Goal: Task Accomplishment & Management: Use online tool/utility

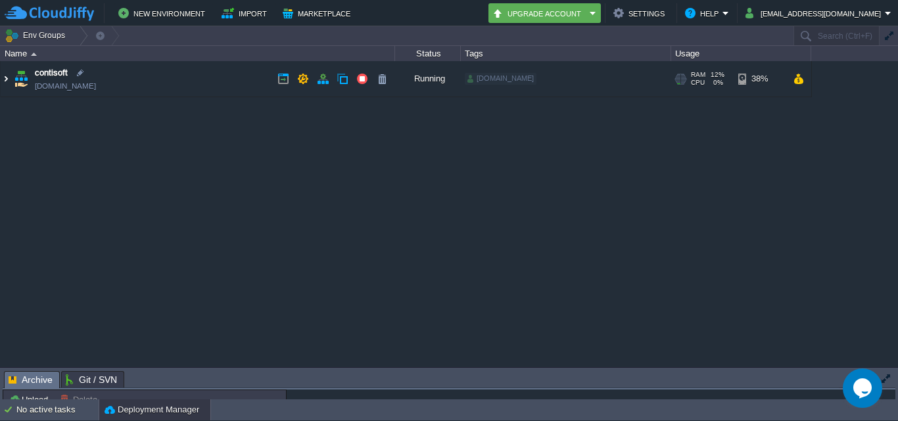
click at [5, 80] on img at bounding box center [6, 78] width 11 height 35
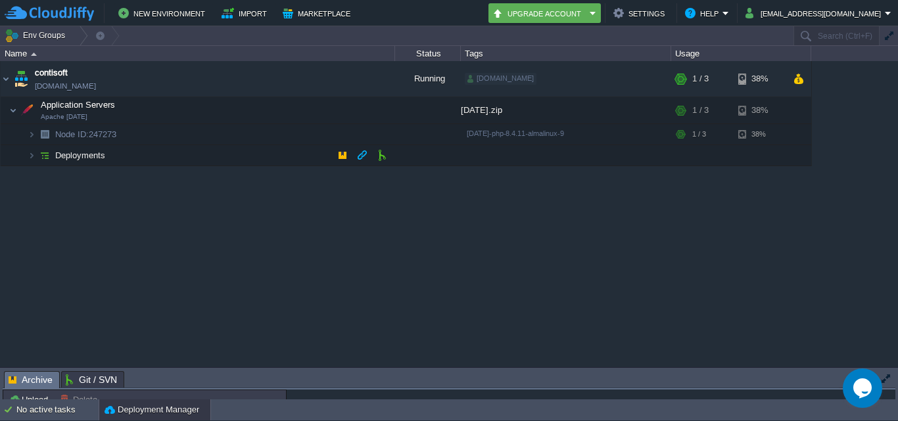
click at [62, 153] on span "Deployments" at bounding box center [80, 155] width 53 height 11
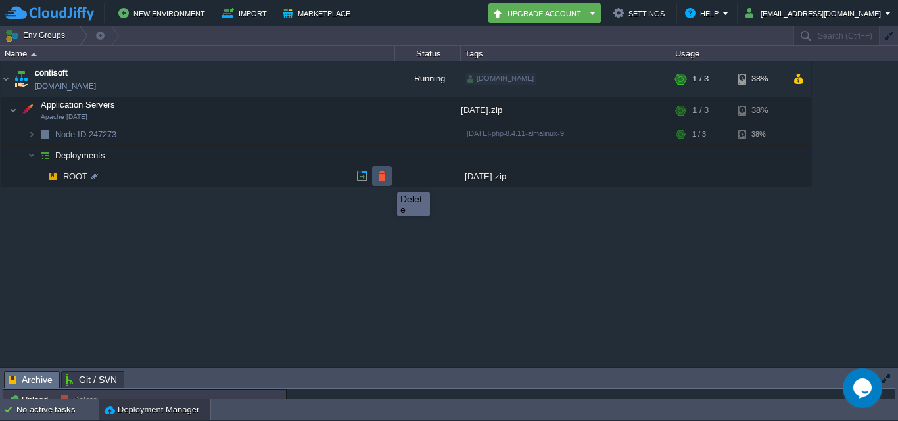
click at [387, 181] on button "button" at bounding box center [382, 176] width 12 height 12
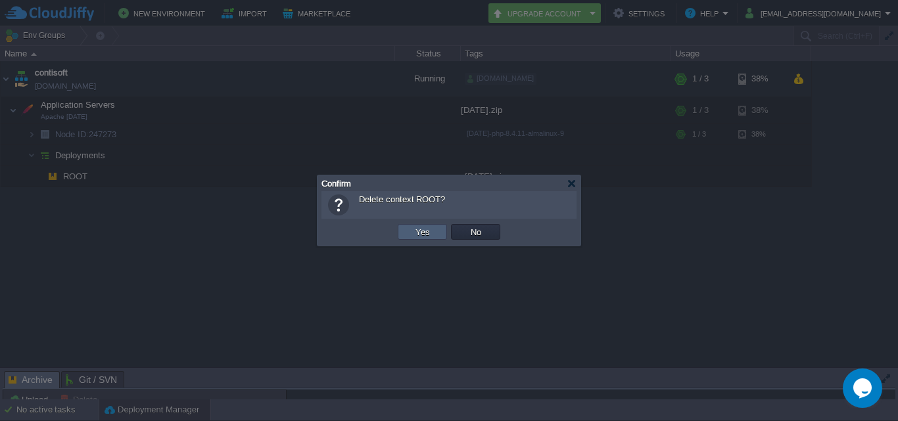
click at [414, 231] on button "Yes" at bounding box center [422, 232] width 22 height 12
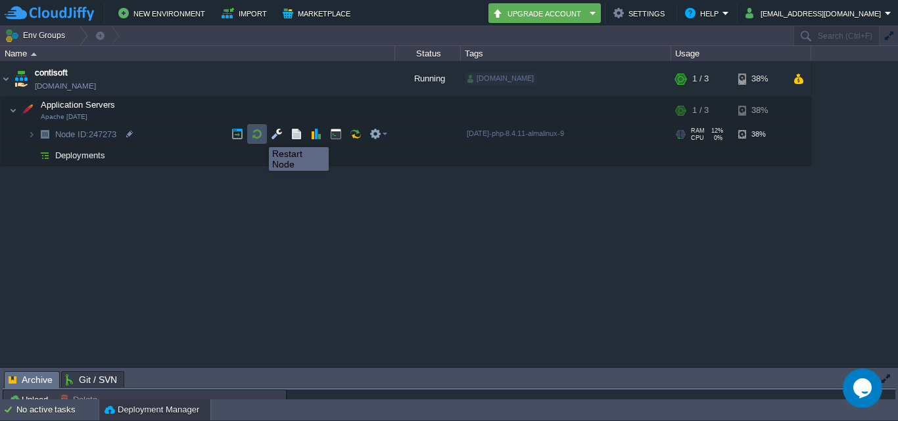
click at [259, 135] on button "button" at bounding box center [257, 134] width 12 height 12
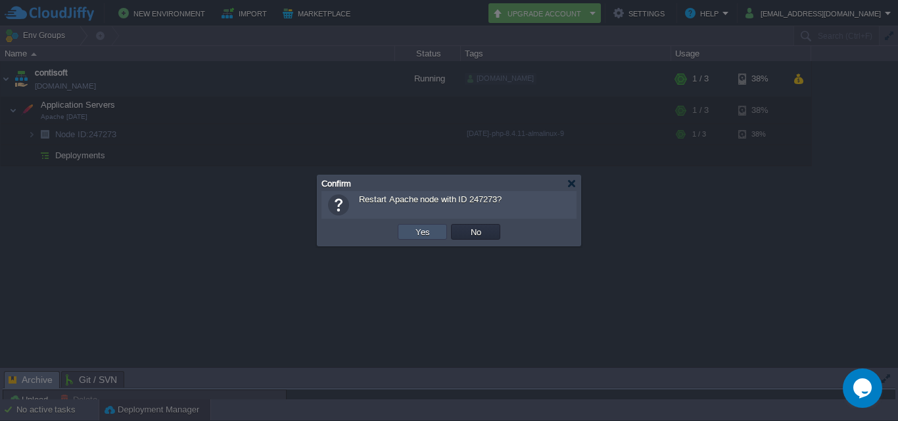
click at [412, 237] on button "Yes" at bounding box center [422, 232] width 22 height 12
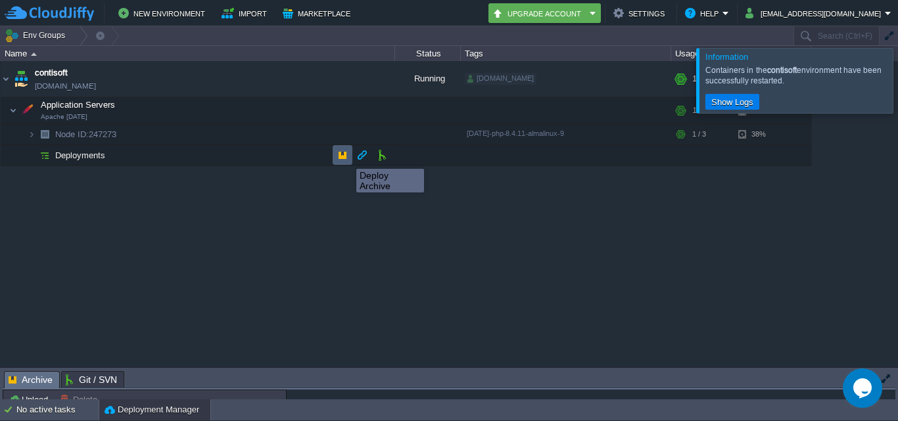
click at [346, 157] on button "button" at bounding box center [342, 155] width 12 height 12
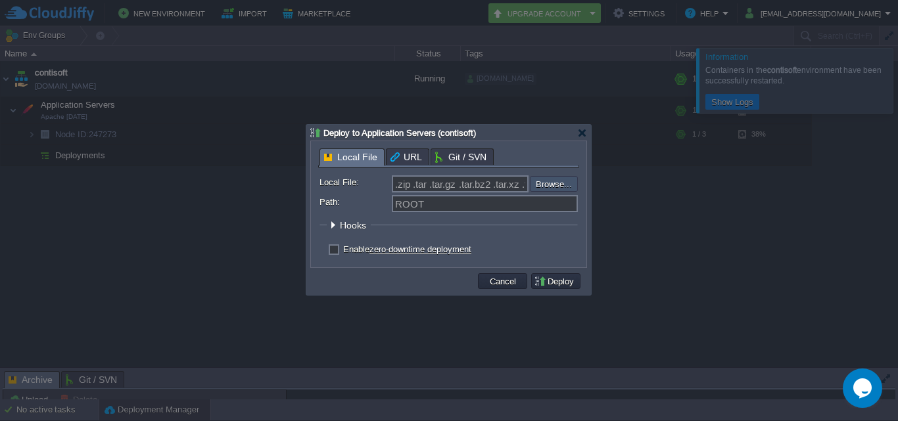
click at [542, 183] on input "file" at bounding box center [494, 184] width 166 height 16
type input "C:\fakepath\[DATE].zip"
type input "[DATE].zip"
click at [556, 285] on button "Deploy" at bounding box center [556, 281] width 44 height 12
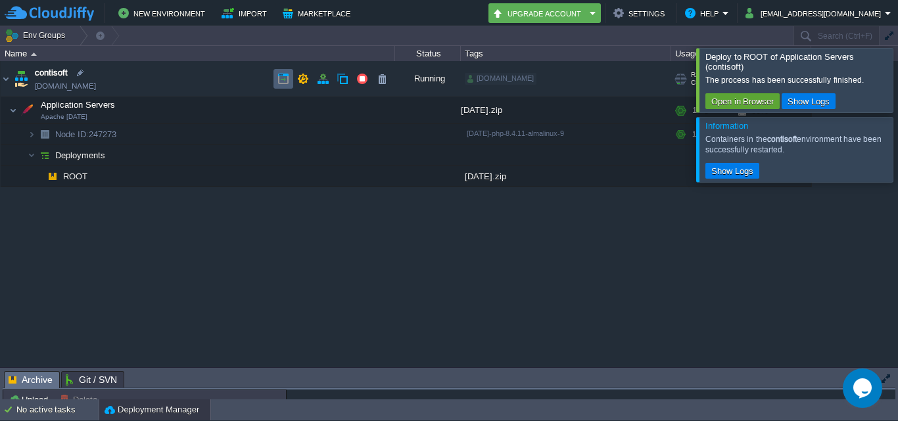
click at [277, 78] on button "button" at bounding box center [283, 79] width 12 height 12
click at [388, 177] on td at bounding box center [382, 176] width 20 height 20
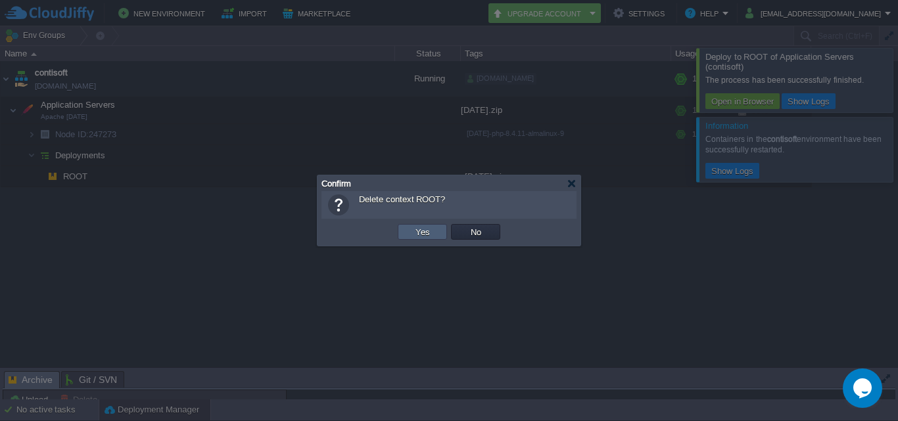
click at [415, 228] on button "Yes" at bounding box center [422, 232] width 22 height 12
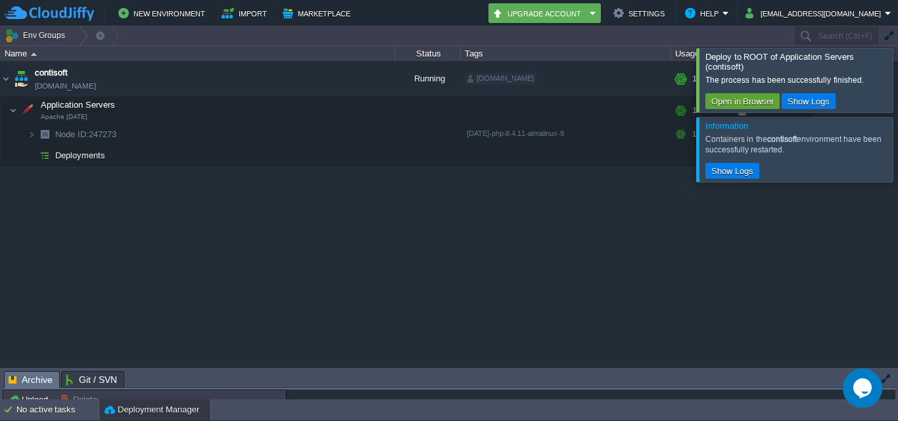
click at [897, 74] on div at bounding box center [913, 80] width 0 height 64
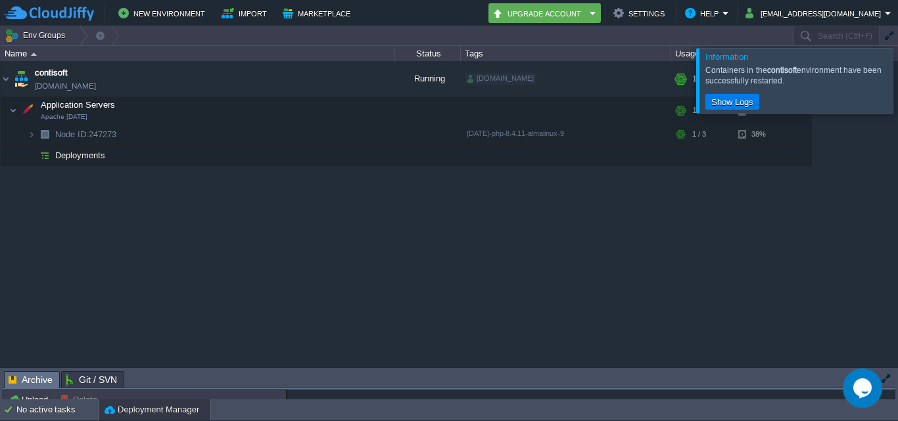
click at [897, 74] on div at bounding box center [913, 80] width 0 height 64
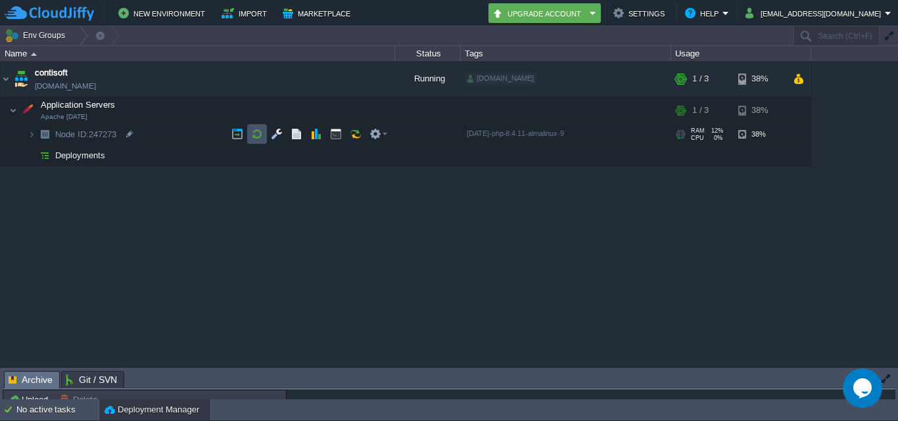
click at [259, 133] on button "button" at bounding box center [257, 134] width 12 height 12
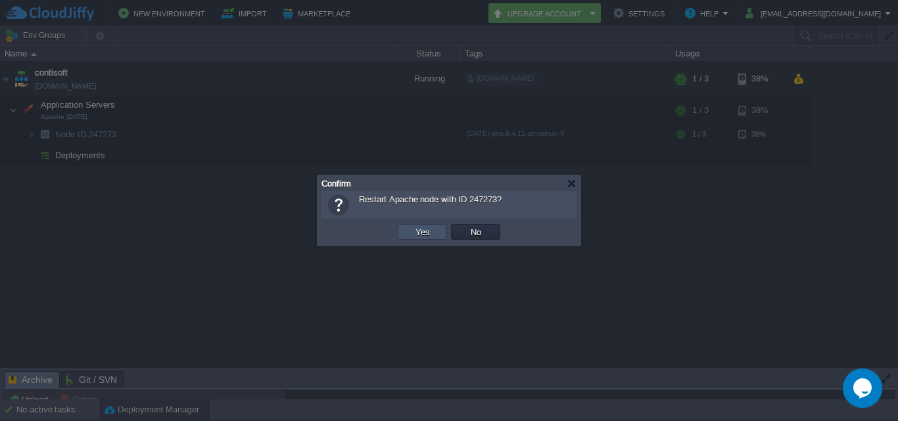
click at [423, 228] on button "Yes" at bounding box center [422, 232] width 22 height 12
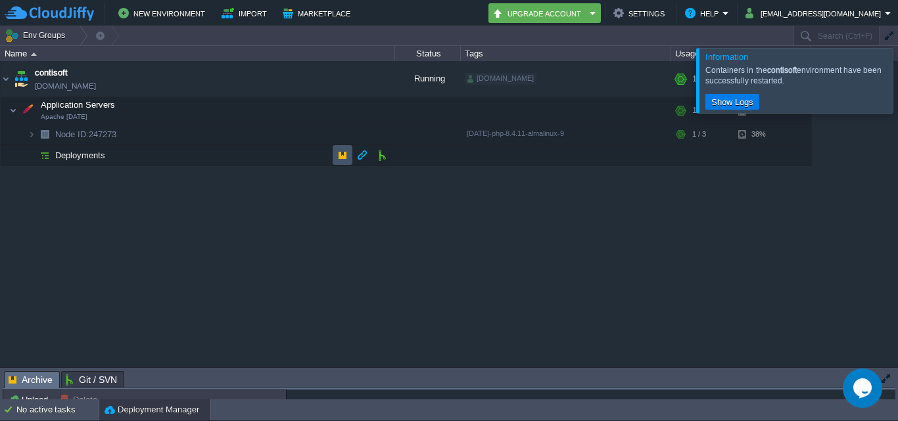
click at [338, 158] on button "button" at bounding box center [342, 155] width 12 height 12
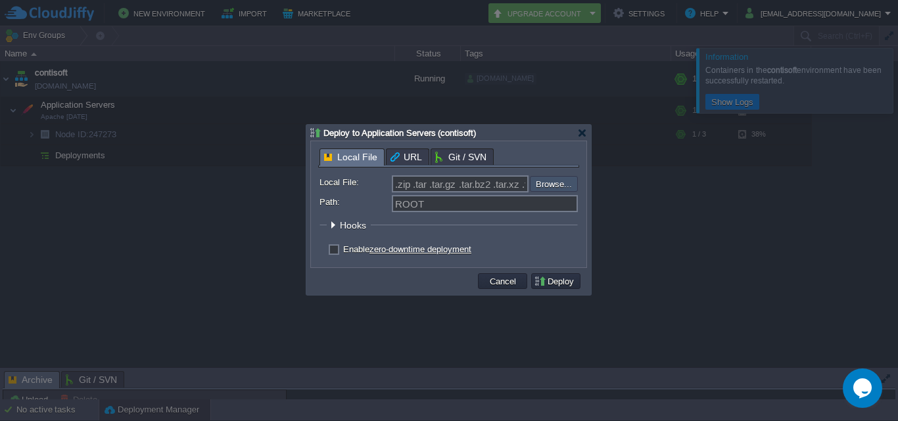
click at [556, 183] on input "file" at bounding box center [494, 184] width 166 height 16
type input "C:\fakepath\05-sep=25.zip"
type input "05-sep=25.zip"
click at [541, 279] on button "Deploy" at bounding box center [556, 281] width 44 height 12
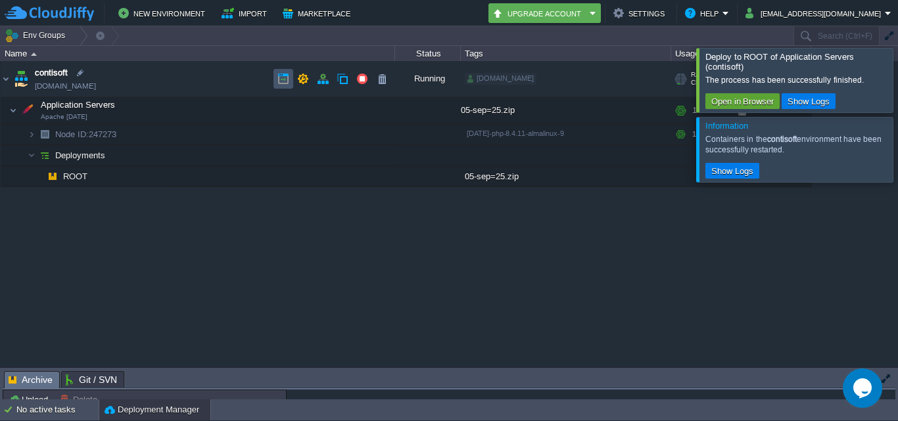
click at [288, 83] on button "button" at bounding box center [283, 79] width 12 height 12
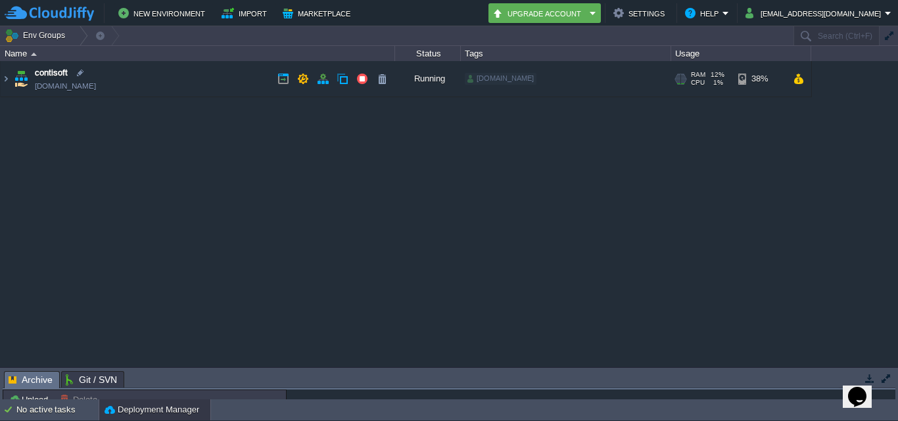
click at [47, 71] on span "contisoft" at bounding box center [51, 72] width 33 height 13
click at [8, 78] on img at bounding box center [6, 78] width 11 height 35
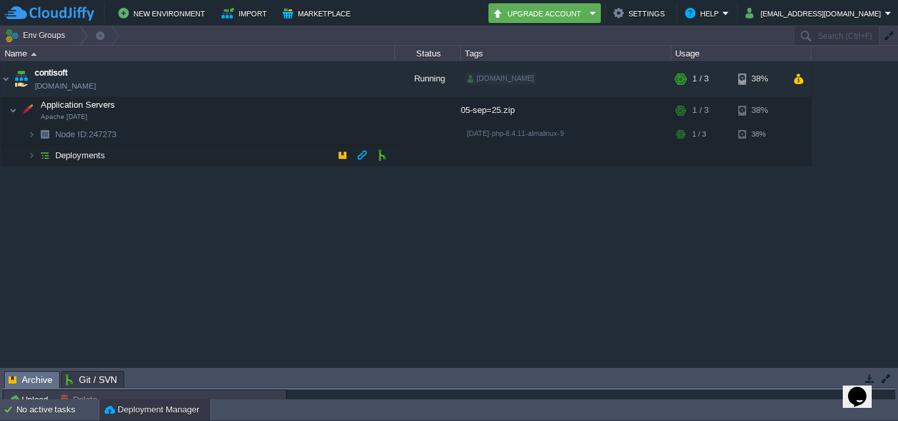
click at [147, 164] on td "Deployments" at bounding box center [198, 155] width 394 height 21
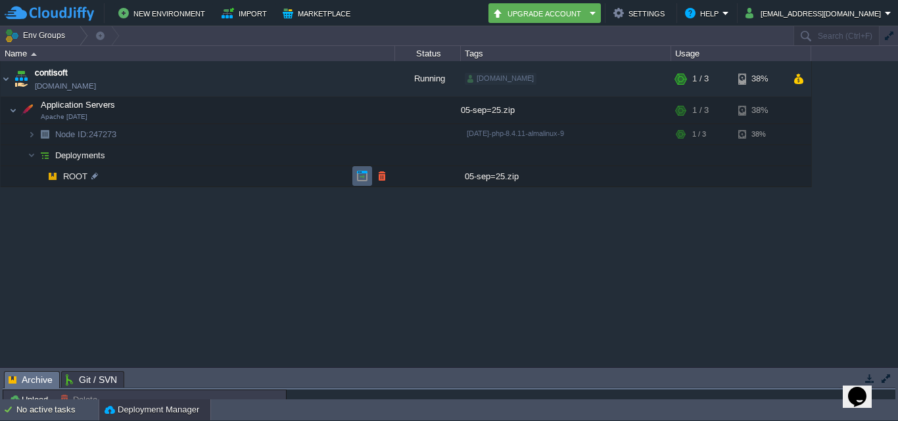
click at [354, 180] on td at bounding box center [362, 176] width 20 height 20
click at [866, 387] on icon "Chat widget" at bounding box center [857, 397] width 18 height 20
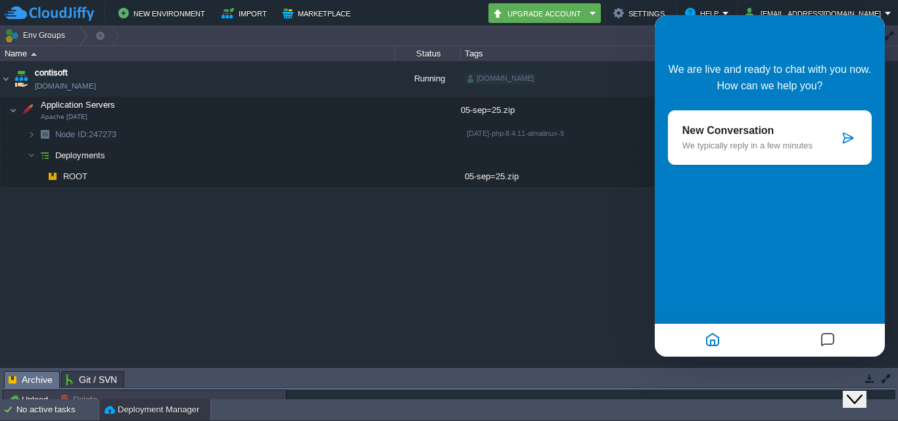
click at [825, 344] on icon "Messages" at bounding box center [827, 341] width 16 height 26
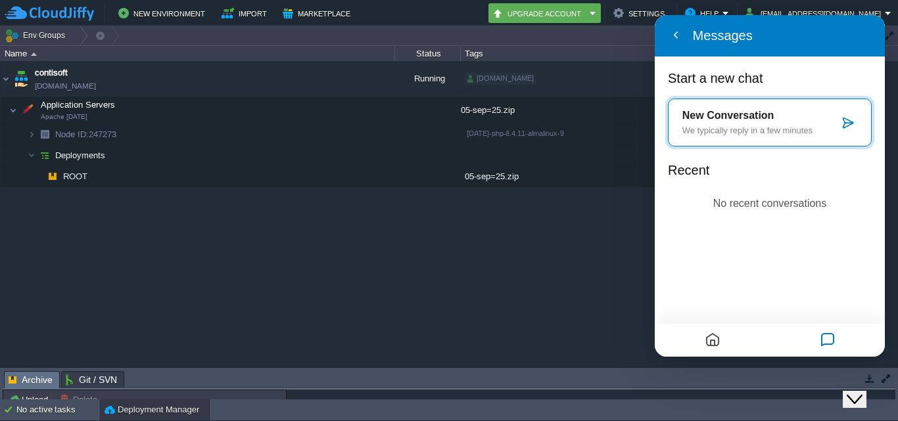
click at [741, 135] on p "We typically reply in a few minutes" at bounding box center [760, 131] width 156 height 10
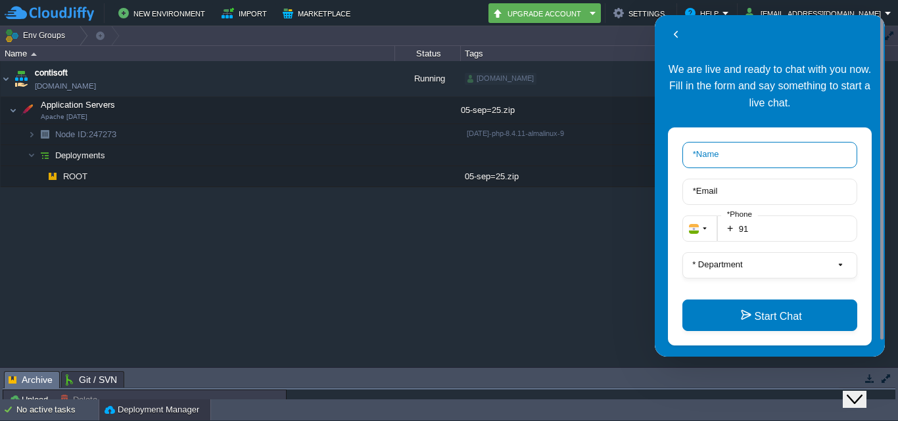
click at [743, 156] on input "* Name" at bounding box center [769, 155] width 175 height 26
type input "kalkisoft"
click at [779, 227] on input "91" at bounding box center [787, 229] width 140 height 26
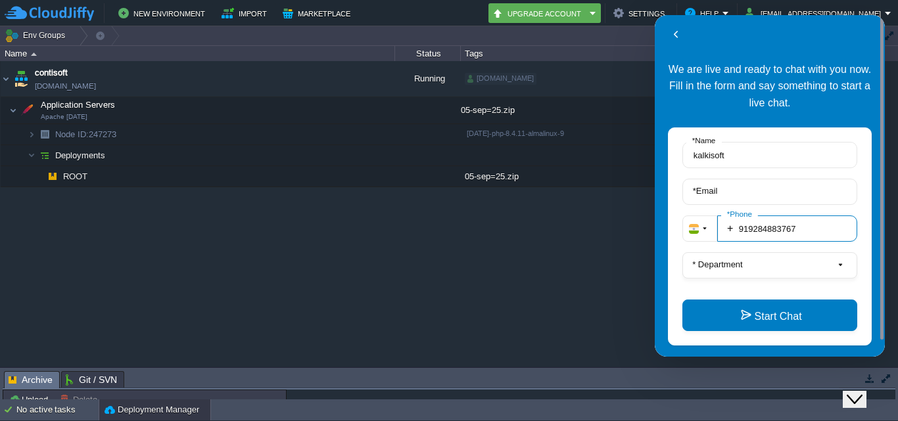
type input "919284883767"
click at [775, 268] on button "* Department" at bounding box center [769, 265] width 175 height 26
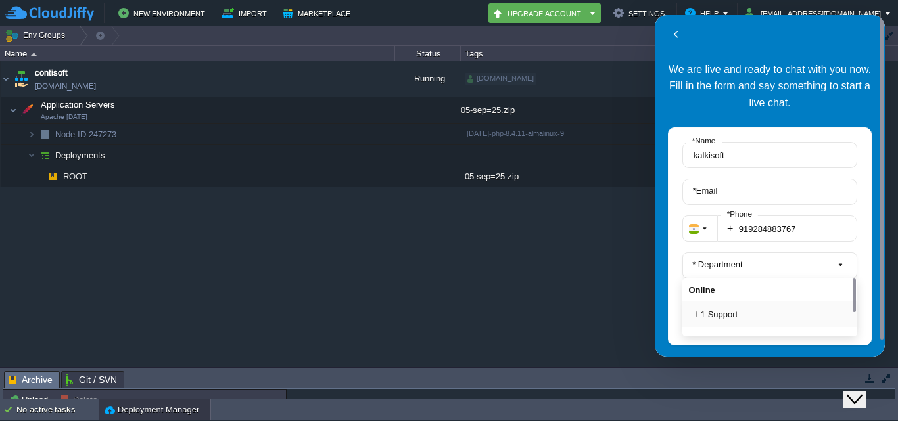
click at [764, 312] on button "L1 Support" at bounding box center [773, 315] width 155 height 14
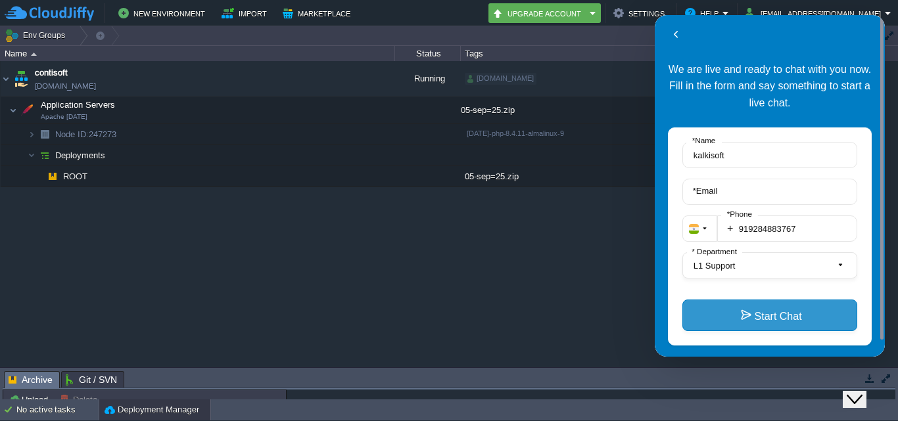
click at [764, 312] on button "Start Chat" at bounding box center [769, 316] width 175 height 32
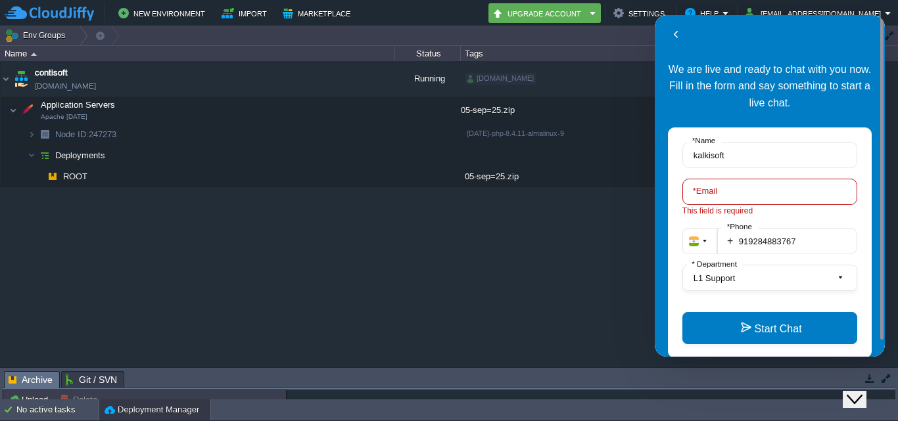
click at [732, 201] on input "* Email" at bounding box center [769, 192] width 175 height 26
type input "sakshishinde@gmail.com"
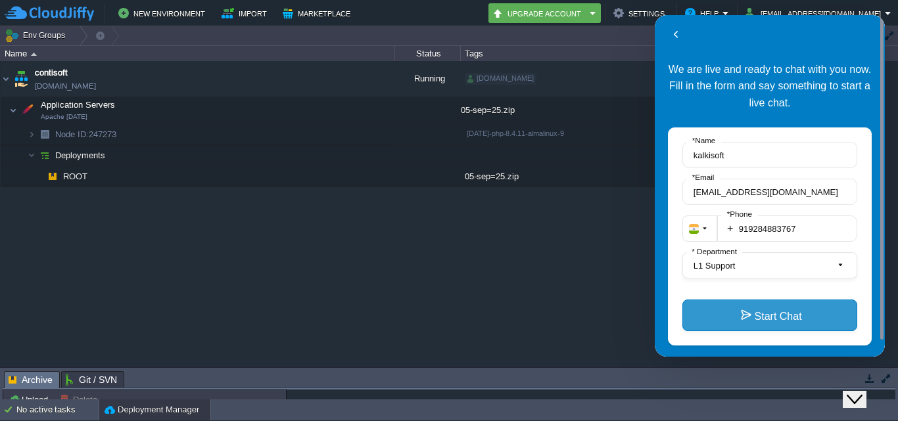
click at [796, 328] on button "Start Chat" at bounding box center [769, 316] width 175 height 32
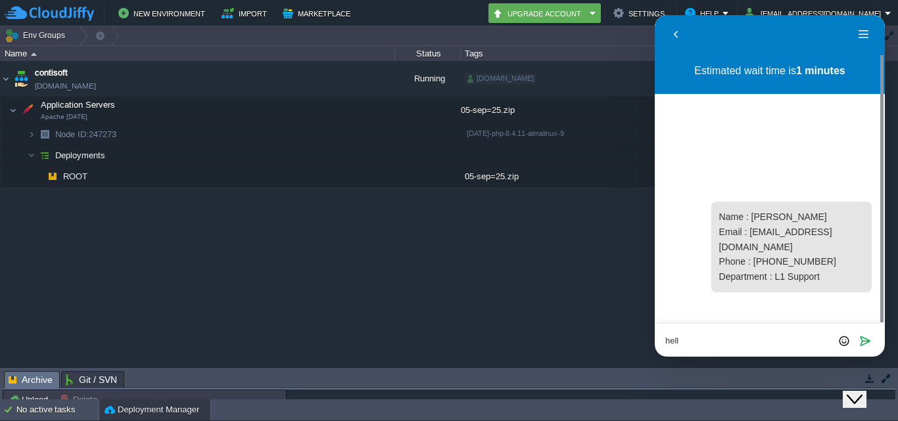
type textarea "hello"
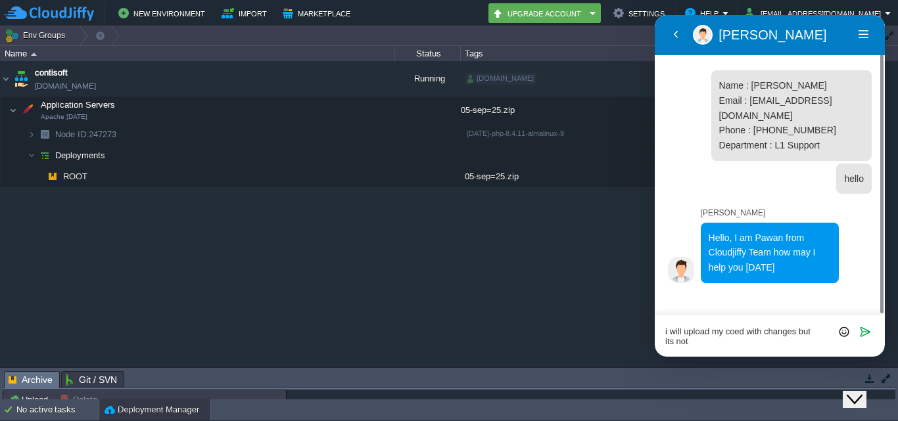
click at [745, 334] on textarea "i will upload my coed with changes but its not" at bounding box center [769, 337] width 209 height 20
click at [693, 345] on textarea "i will upload my code with changes but its not" at bounding box center [769, 337] width 209 height 20
type textarea "i will upload my code with changes but its not work updated changes"
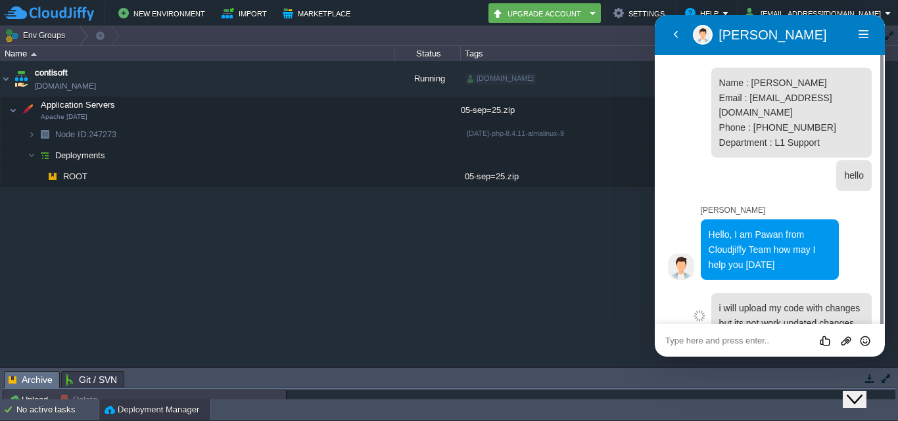
scroll to position [11, 0]
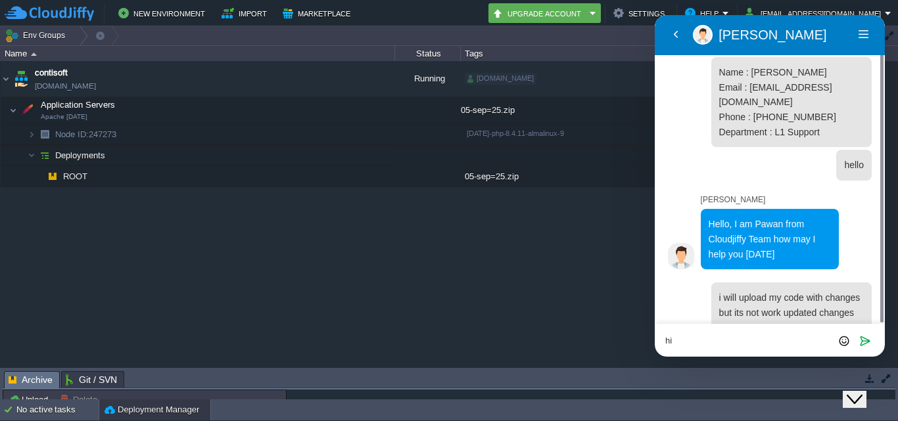
type textarea "hii"
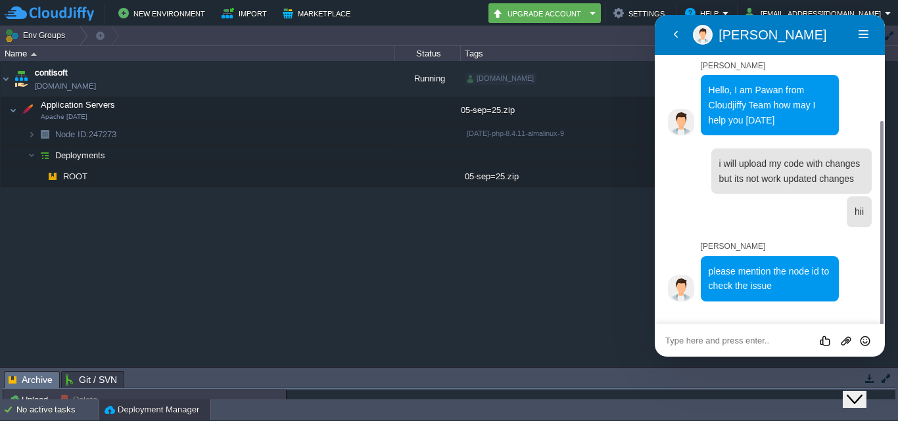
scroll to position [118, 0]
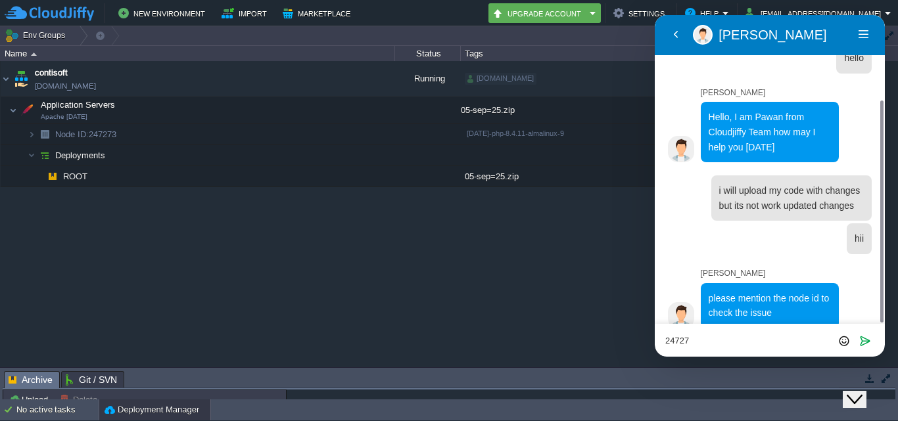
type textarea "247273"
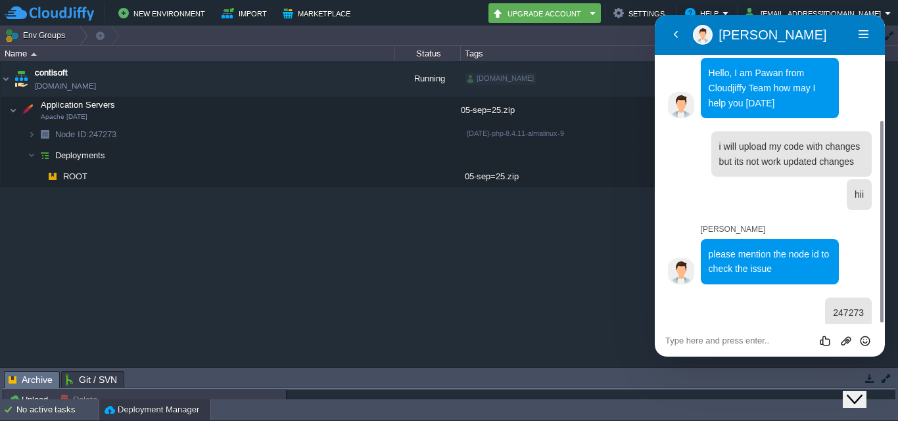
click at [511, 204] on div "contisoft env-5687671.cloudjiffy.net Running kalkisoft.digital + Add to Env Gro…" at bounding box center [449, 214] width 898 height 306
click at [28, 137] on img at bounding box center [32, 134] width 8 height 20
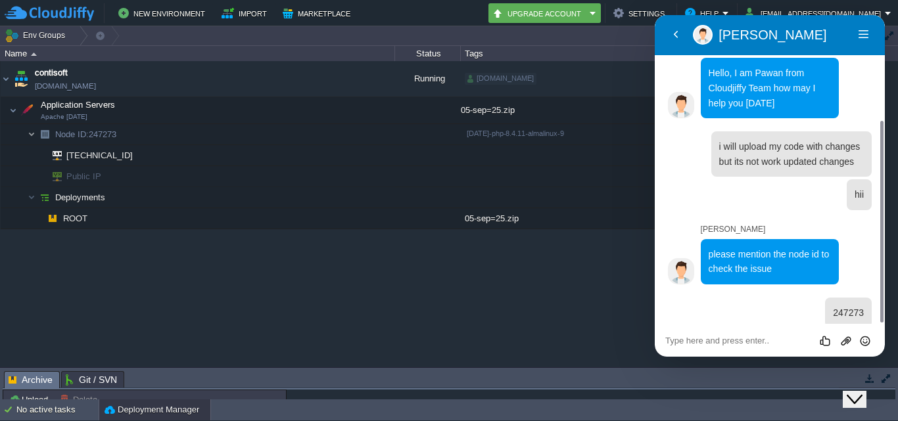
click at [30, 137] on img at bounding box center [32, 134] width 8 height 20
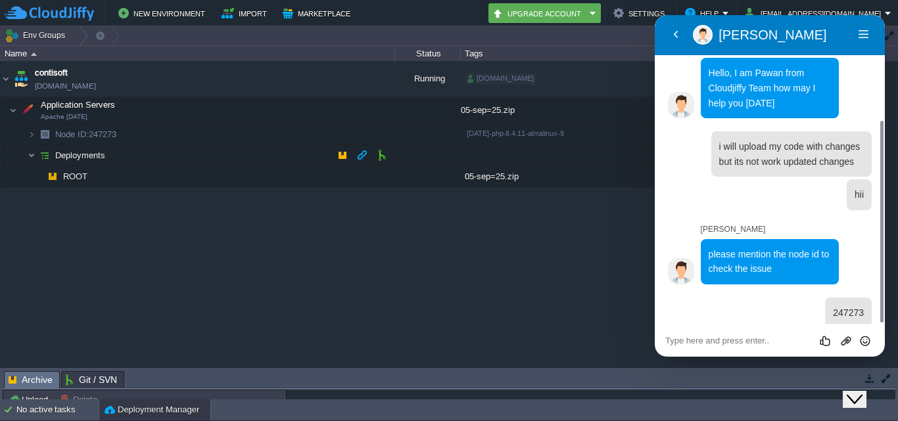
click at [30, 158] on img at bounding box center [32, 155] width 8 height 20
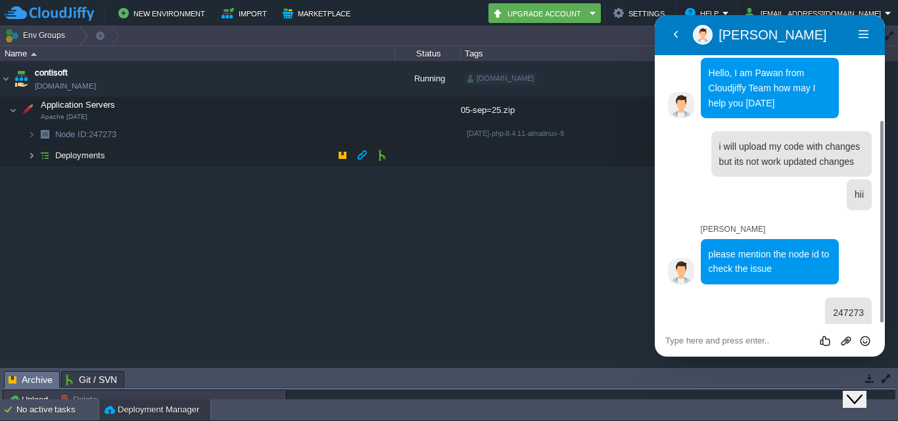
click at [30, 158] on img at bounding box center [32, 155] width 8 height 20
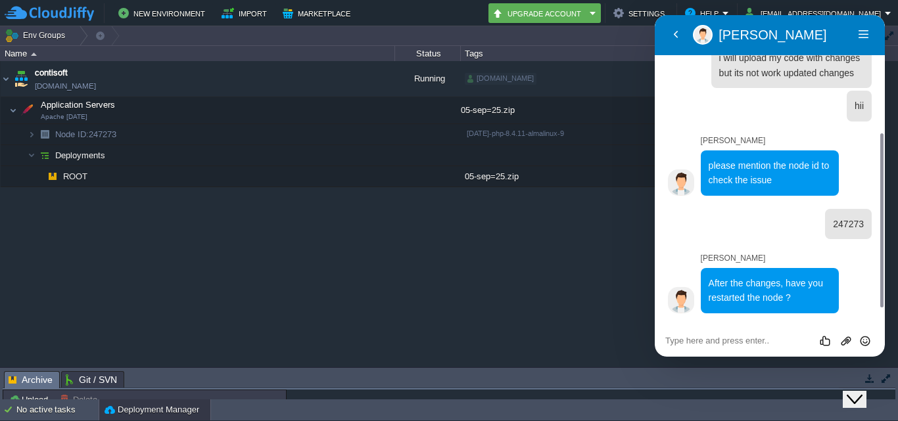
scroll to position [235, 0]
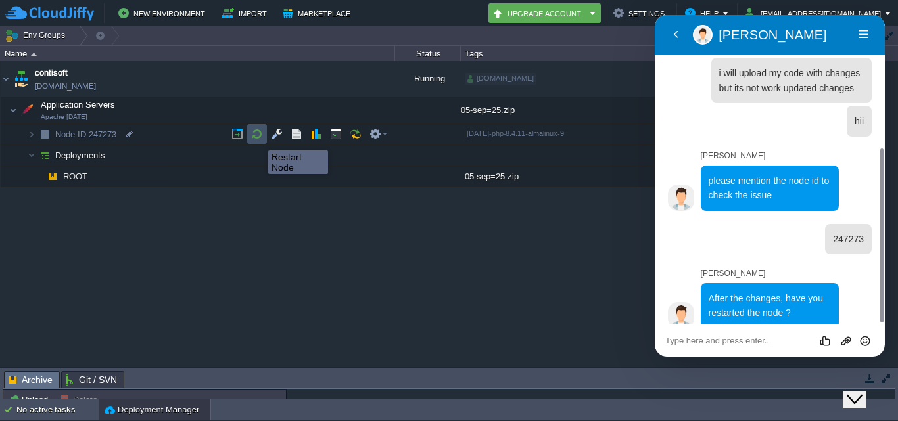
click at [258, 139] on button "button" at bounding box center [257, 134] width 12 height 12
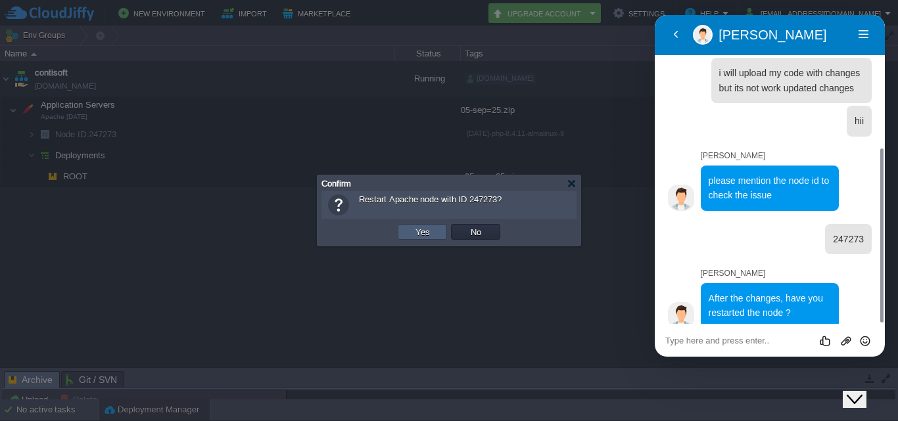
click at [413, 232] on button "Yes" at bounding box center [422, 232] width 22 height 12
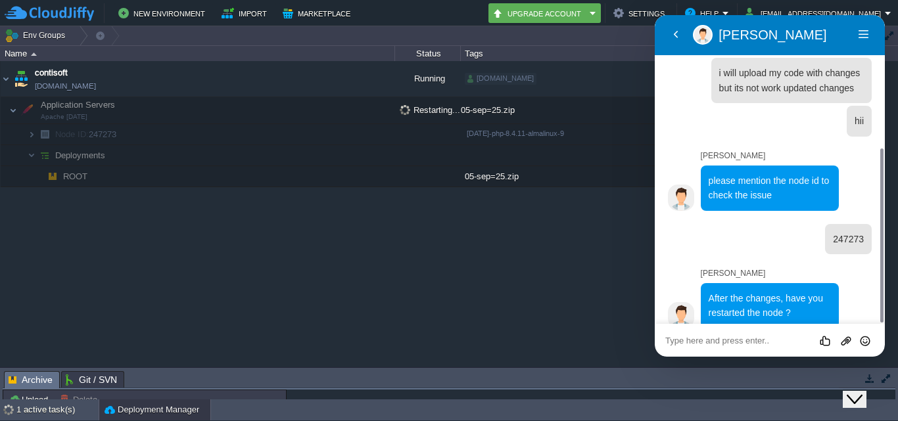
click at [679, 342] on textarea at bounding box center [769, 341] width 209 height 11
type textarea "yes"
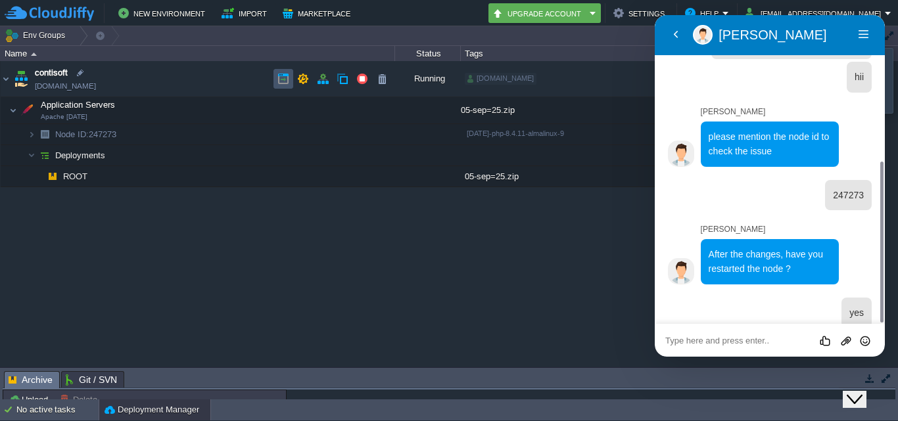
click at [278, 76] on button "button" at bounding box center [283, 79] width 12 height 12
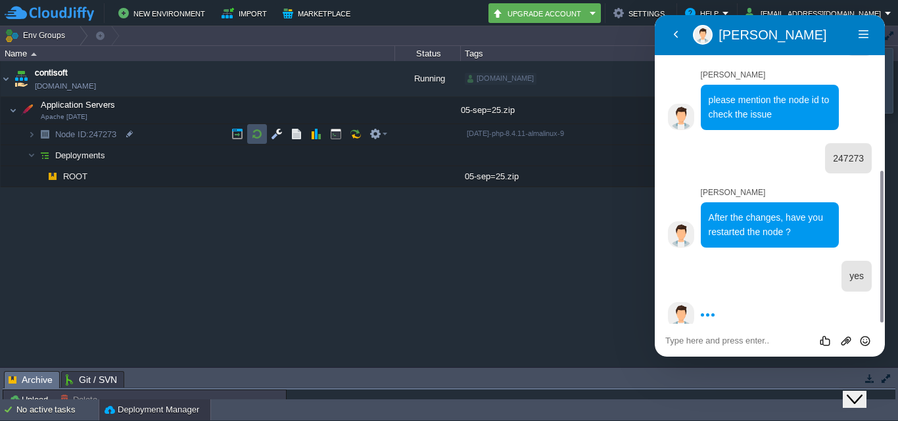
click at [252, 133] on button "button" at bounding box center [257, 134] width 12 height 12
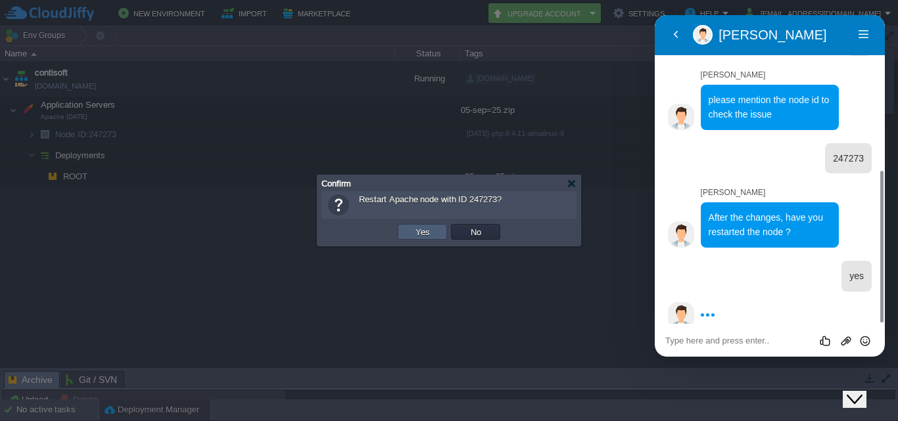
click at [428, 237] on button "Yes" at bounding box center [422, 232] width 22 height 12
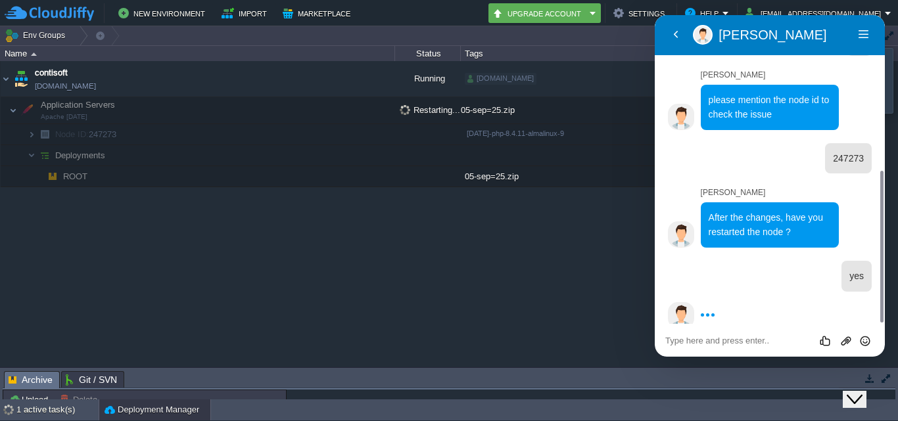
click at [707, 335] on div "Rate this chat Upload File Insert emoji" at bounding box center [769, 340] width 209 height 12
click at [710, 342] on textarea at bounding box center [769, 341] width 209 height 11
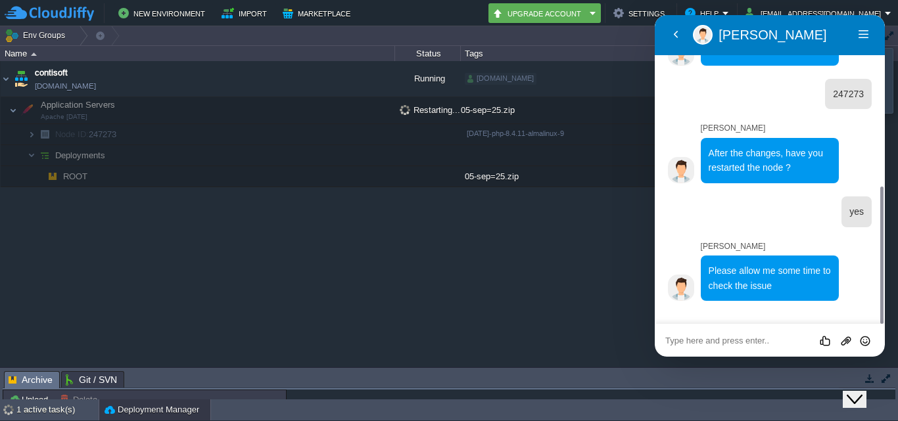
scroll to position [354, 0]
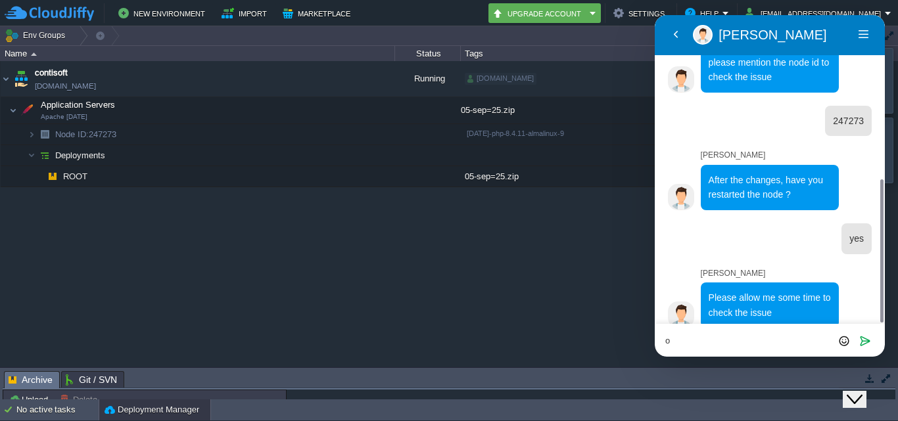
type textarea "ok"
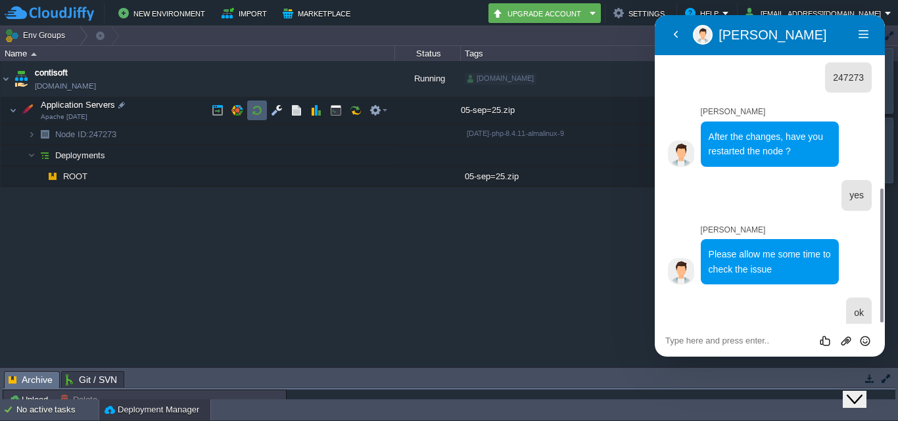
click at [257, 112] on button "button" at bounding box center [257, 110] width 12 height 12
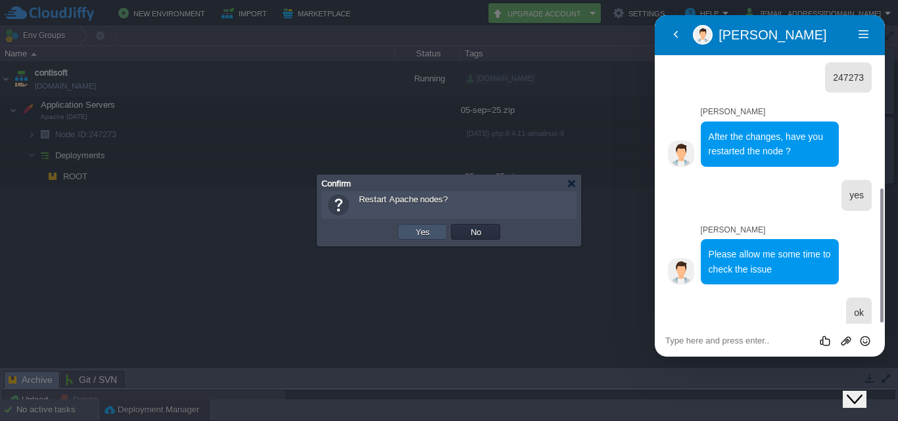
click at [416, 230] on button "Yes" at bounding box center [422, 232] width 22 height 12
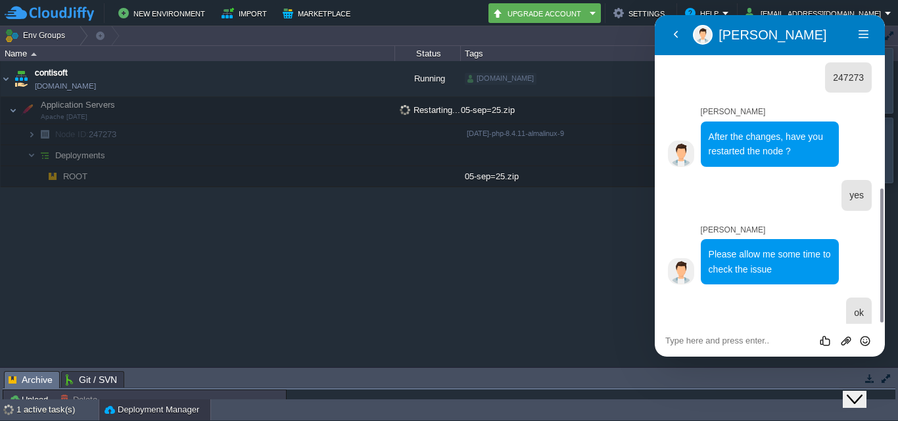
click at [862, 392] on div "Close Chat This icon closes the chat window." at bounding box center [854, 400] width 16 height 16
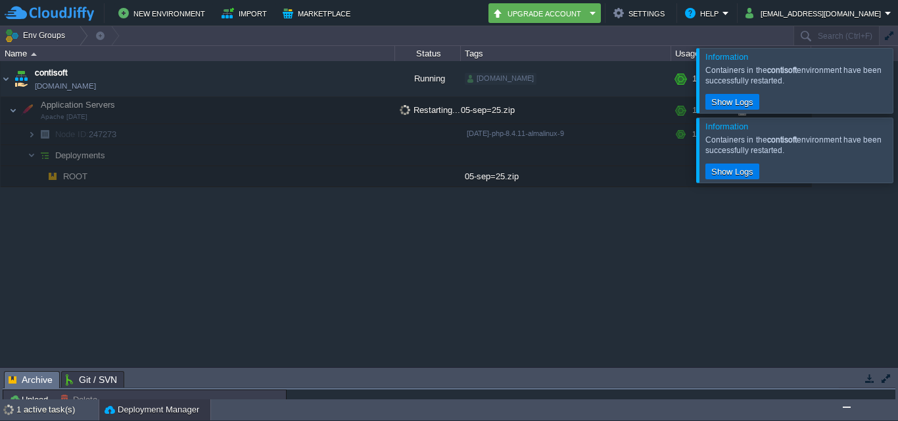
click at [897, 146] on div at bounding box center [913, 150] width 0 height 64
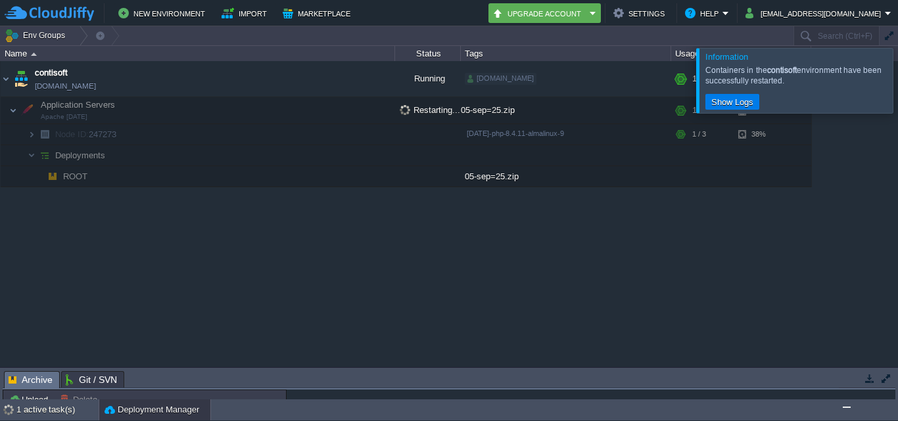
click at [897, 80] on div at bounding box center [913, 80] width 0 height 64
click at [897, 94] on div at bounding box center [913, 80] width 0 height 64
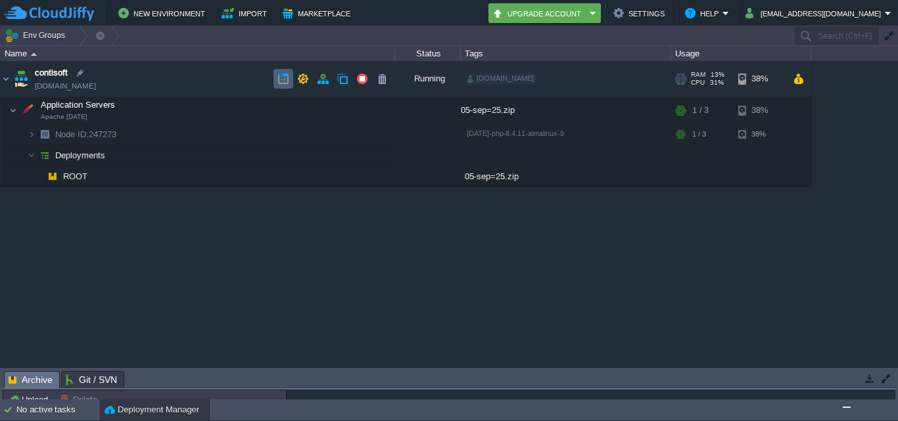
click at [285, 80] on button "button" at bounding box center [283, 79] width 12 height 12
click at [296, 290] on div "contisoft env-5687671.cloudjiffy.net Running kalkisoft.digital + Add to Env Gro…" at bounding box center [449, 214] width 898 height 306
click at [846, 407] on img "Chat widget" at bounding box center [846, 407] width 0 height 0
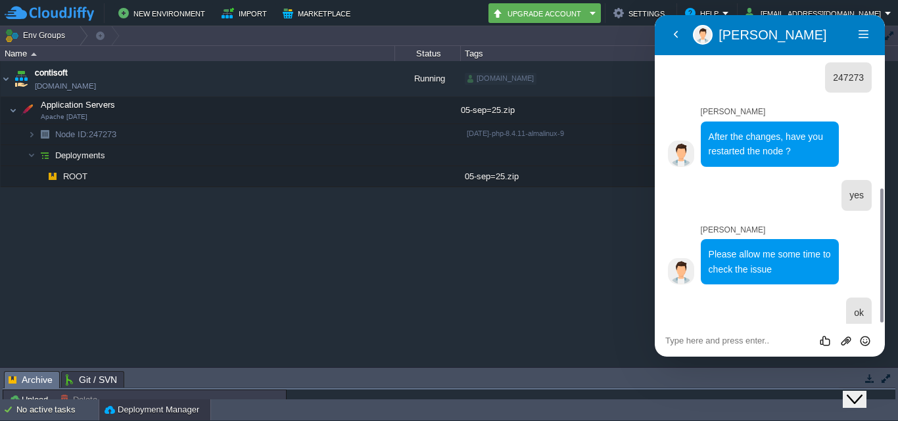
click at [714, 338] on textarea at bounding box center [769, 341] width 209 height 11
type textarea "hello sir"
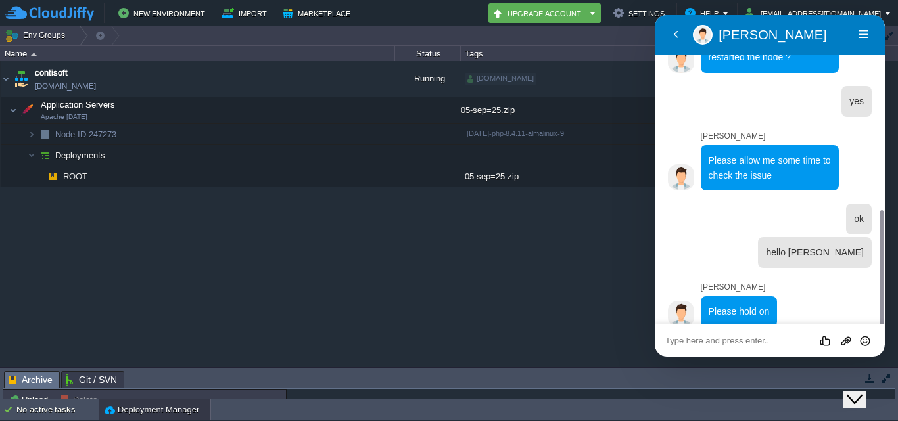
scroll to position [490, 0]
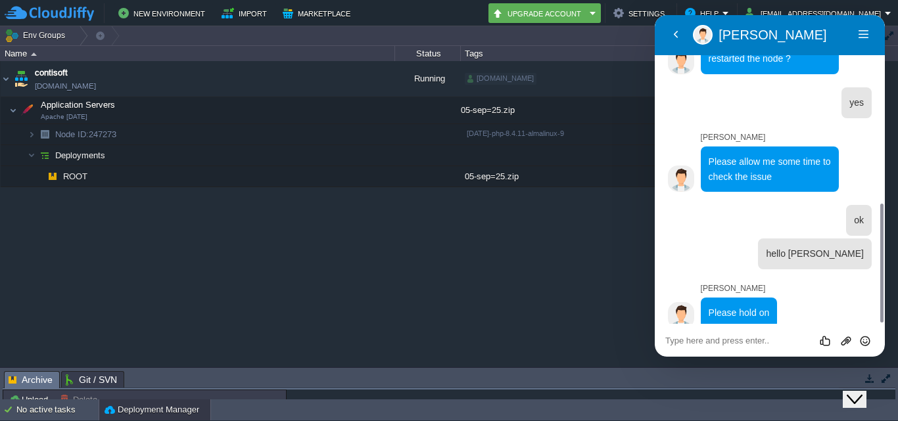
click at [862, 392] on div "Close Chat This icon closes the chat window." at bounding box center [854, 400] width 16 height 16
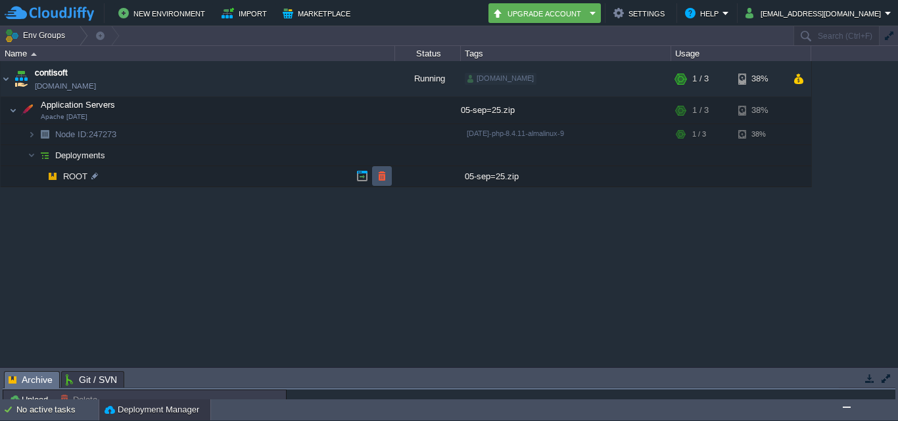
click at [382, 171] on button "button" at bounding box center [382, 176] width 12 height 12
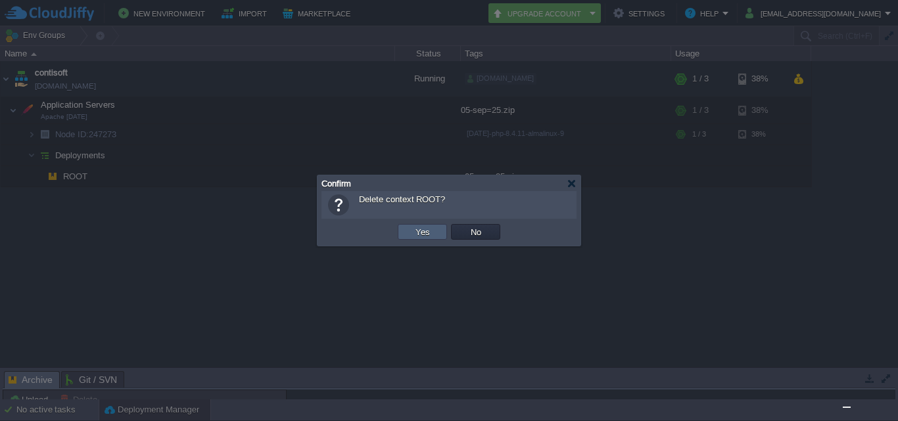
click at [423, 229] on button "Yes" at bounding box center [422, 232] width 22 height 12
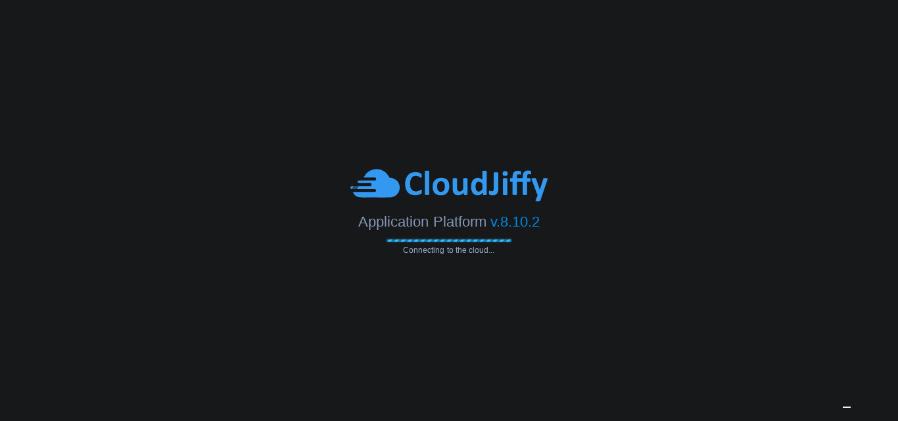
click at [846, 407] on img "Chat widget" at bounding box center [846, 407] width 0 height 0
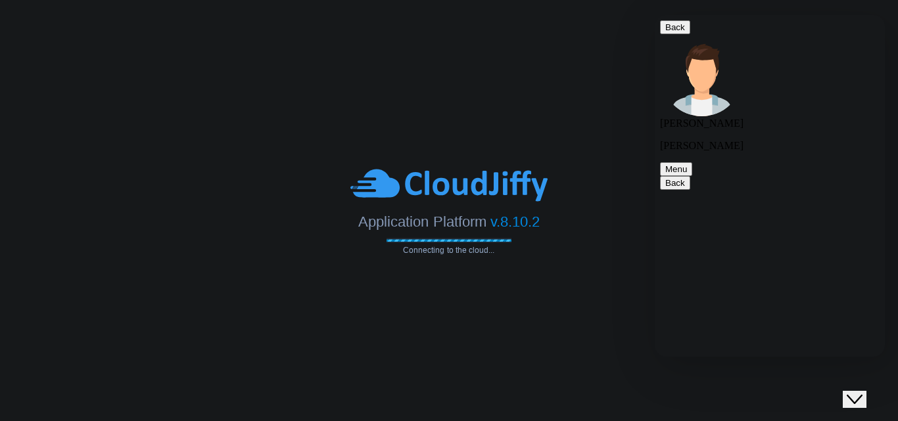
scroll to position [490, 0]
click at [513, 359] on body "Application Platform v.8.10.2 Connecting to the cloud..." at bounding box center [449, 210] width 898 height 421
click at [862, 392] on div "Close Chat This icon closes the chat window." at bounding box center [854, 400] width 16 height 16
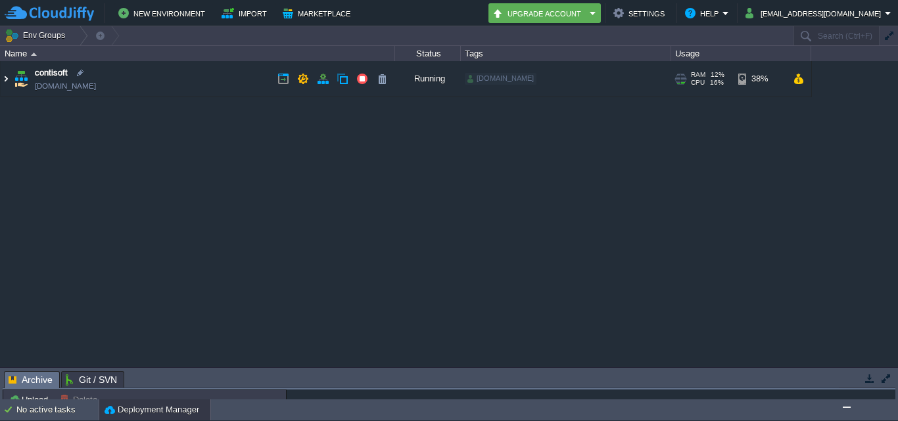
click at [5, 80] on img at bounding box center [6, 78] width 11 height 35
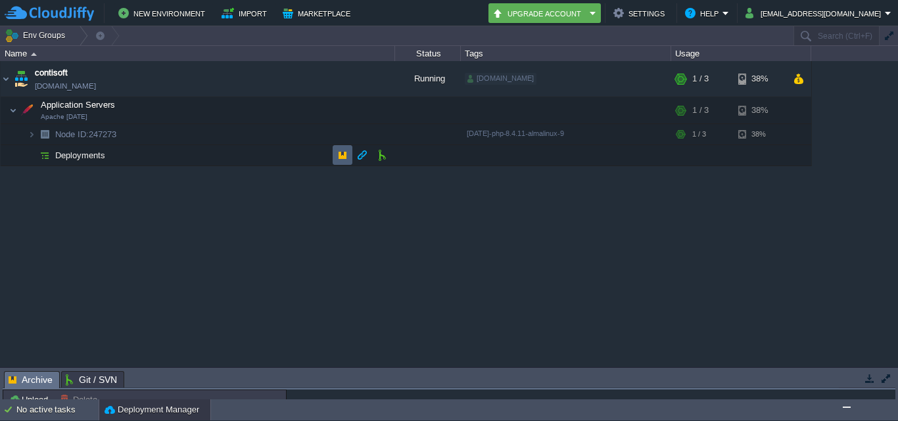
click at [346, 155] on button "button" at bounding box center [342, 155] width 12 height 12
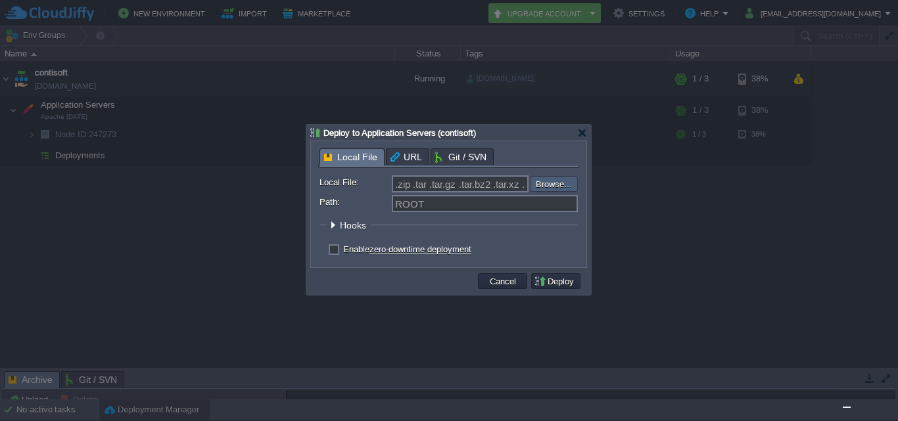
click at [566, 187] on input "file" at bounding box center [494, 184] width 166 height 16
type input "C:\fakepath\[DATE].zip"
type input "[DATE].zip"
click at [560, 281] on button "Deploy" at bounding box center [556, 281] width 44 height 12
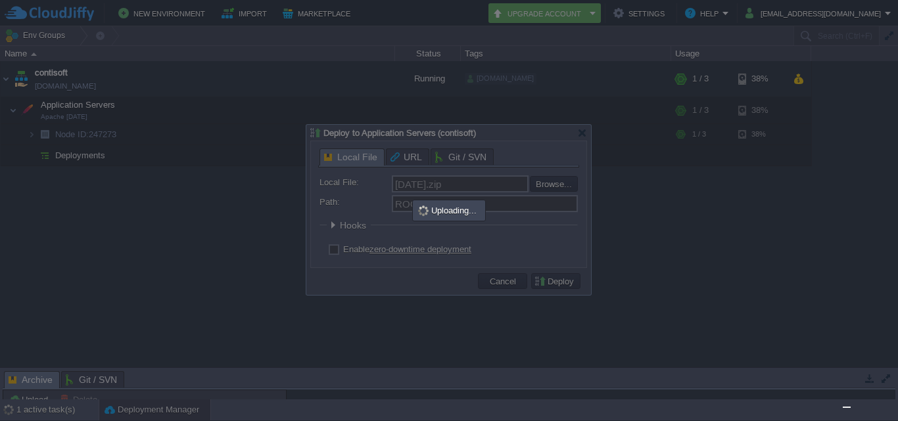
click at [846, 407] on img "Chat widget" at bounding box center [846, 407] width 0 height 0
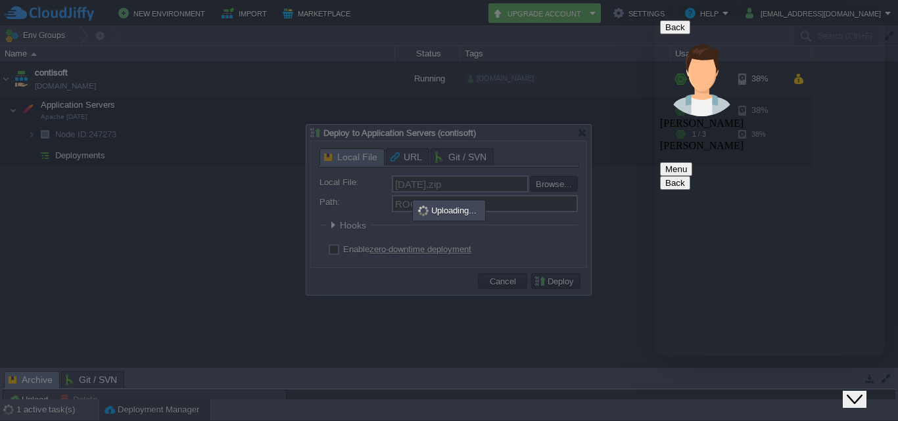
click at [580, 324] on div at bounding box center [449, 210] width 898 height 421
click at [849, 392] on div "Close Chat This icon closes the chat window." at bounding box center [854, 400] width 16 height 16
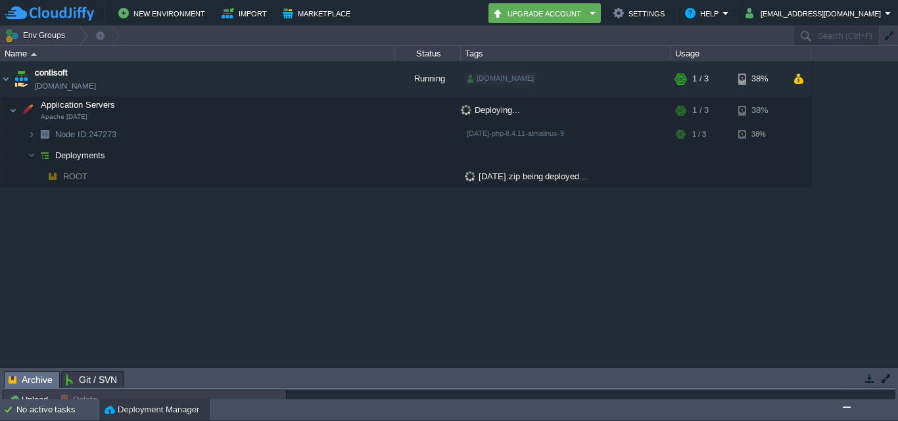
scroll to position [0, 0]
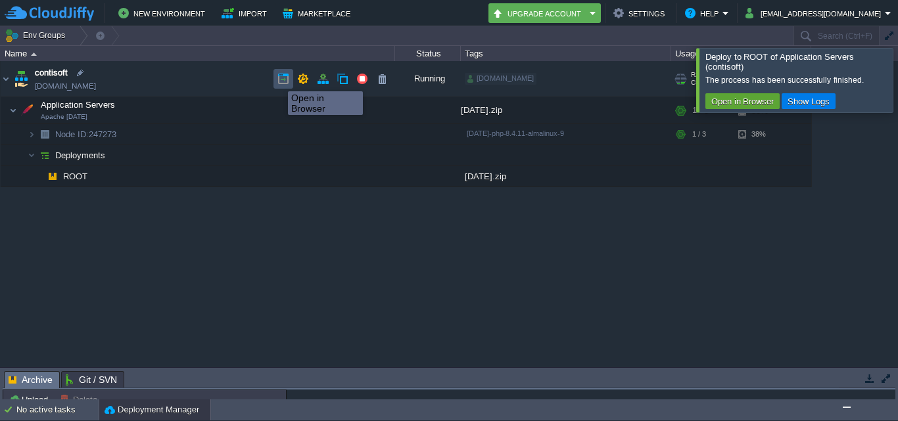
click at [279, 78] on button "button" at bounding box center [283, 79] width 12 height 12
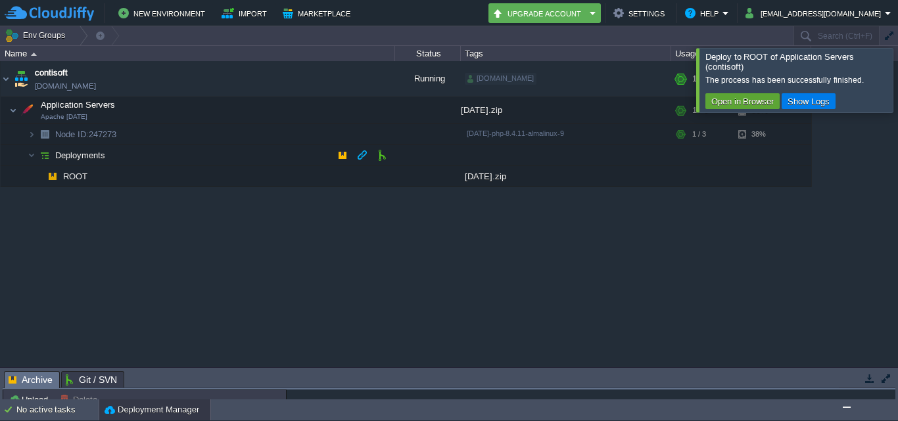
click at [846, 407] on img "Chat widget" at bounding box center [846, 407] width 0 height 0
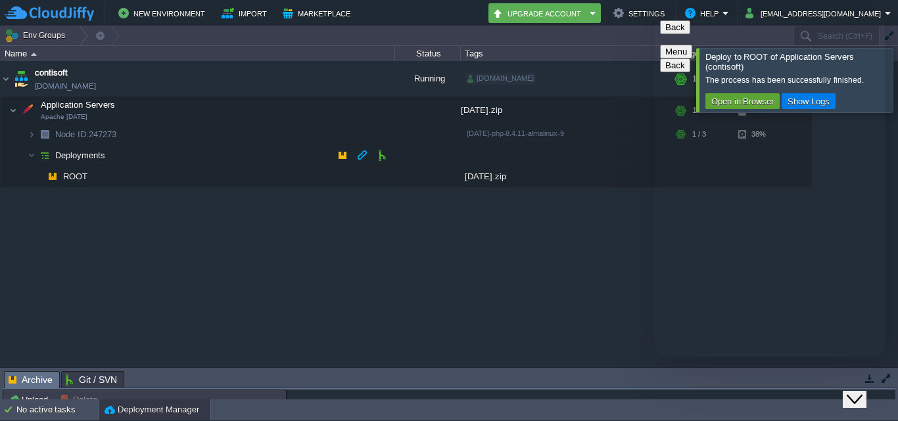
type textarea "please reply me"
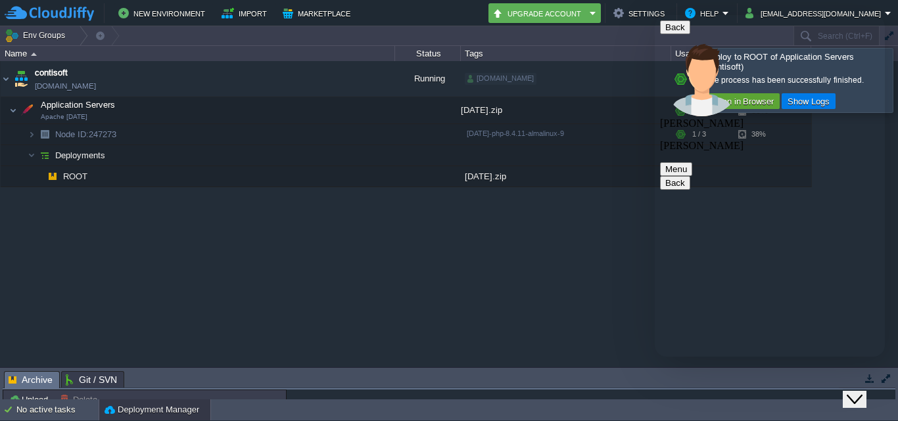
type textarea "h"
type textarea "hii sir"
type textarea "please reply me"
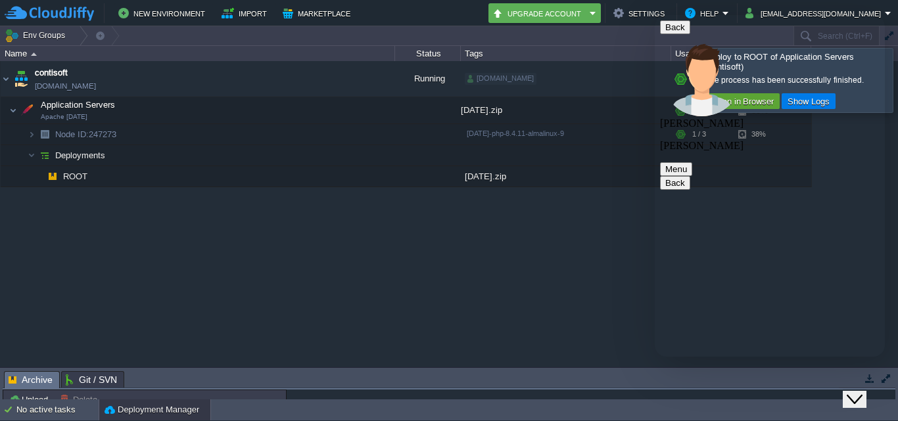
click at [570, 329] on div "contisoft env-5687671.cloudjiffy.net Running kalkisoft.digital + Add to Env Gro…" at bounding box center [449, 214] width 898 height 306
drag, startPoint x: 865, startPoint y: 387, endPoint x: 1677, endPoint y: 741, distance: 885.4
click at [862, 392] on icon "Close Chat This icon closes the chat window." at bounding box center [854, 400] width 16 height 16
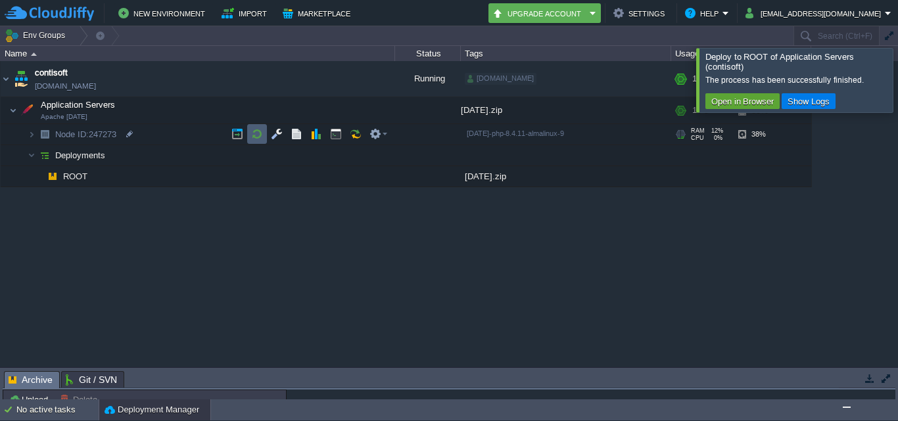
click at [250, 130] on td at bounding box center [257, 134] width 20 height 20
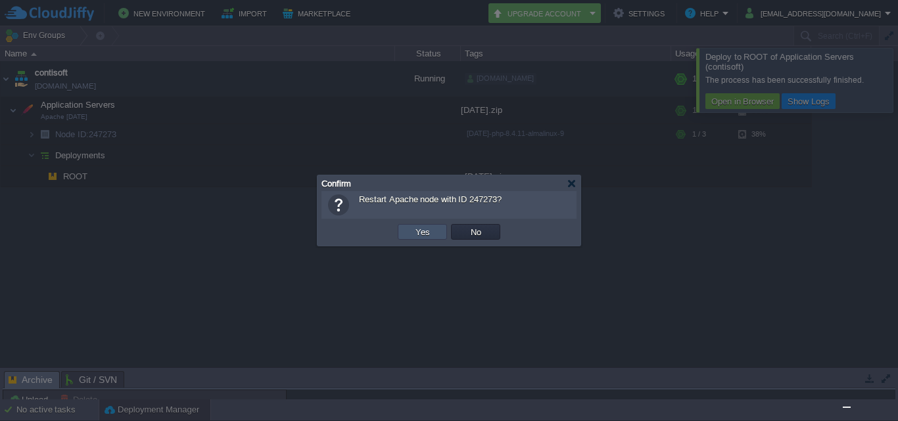
click at [423, 238] on button "Yes" at bounding box center [422, 232] width 22 height 12
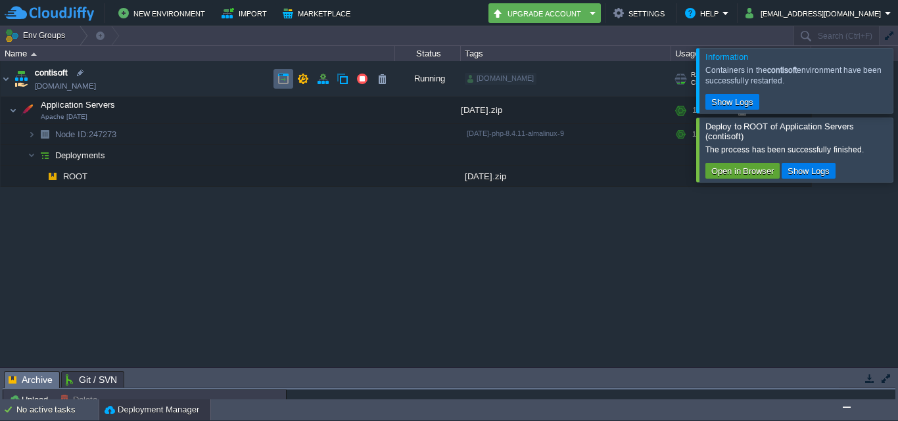
click at [279, 85] on td at bounding box center [283, 79] width 20 height 20
click at [380, 183] on td at bounding box center [382, 176] width 20 height 20
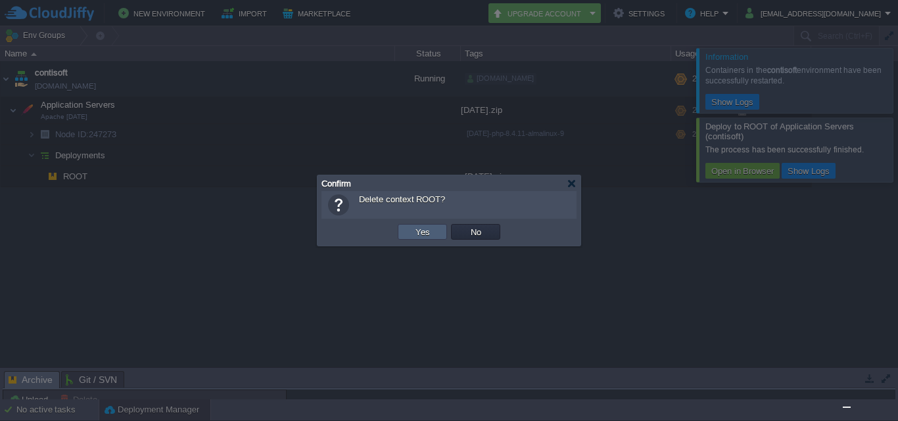
click at [417, 236] on button "Yes" at bounding box center [422, 232] width 22 height 12
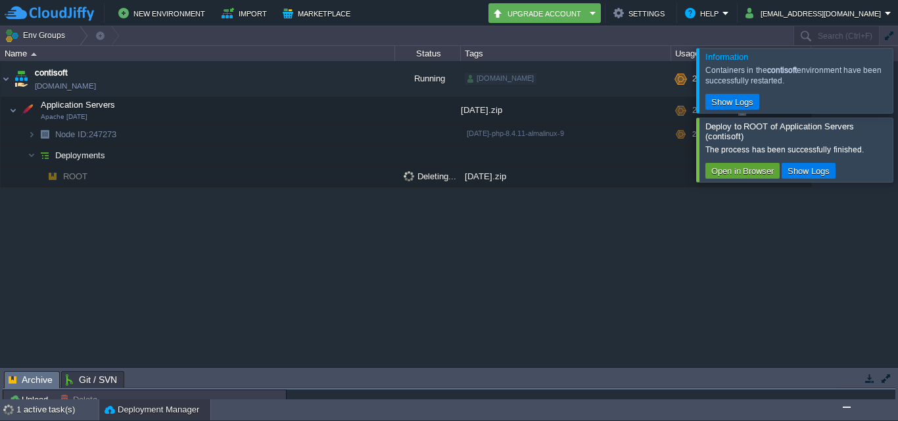
drag, startPoint x: 897, startPoint y: 189, endPoint x: 897, endPoint y: 411, distance: 222.7
click at [846, 407] on img "Chat widget" at bounding box center [846, 407] width 0 height 0
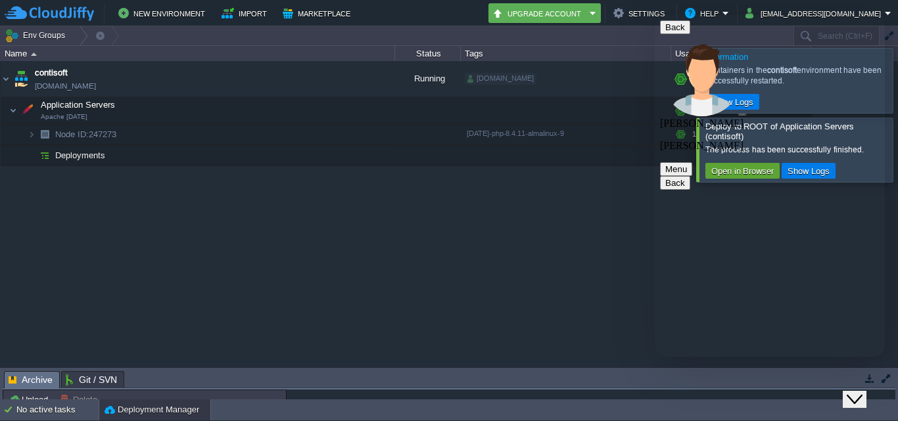
click at [427, 254] on div "contisoft env-5687671.cloudjiffy.net Running kalkisoft.digital + Add to Env Gro…" at bounding box center [449, 214] width 898 height 306
drag, startPoint x: 857, startPoint y: 390, endPoint x: 1560, endPoint y: 727, distance: 779.1
click at [857, 392] on icon "Close Chat This icon closes the chat window." at bounding box center [854, 400] width 16 height 16
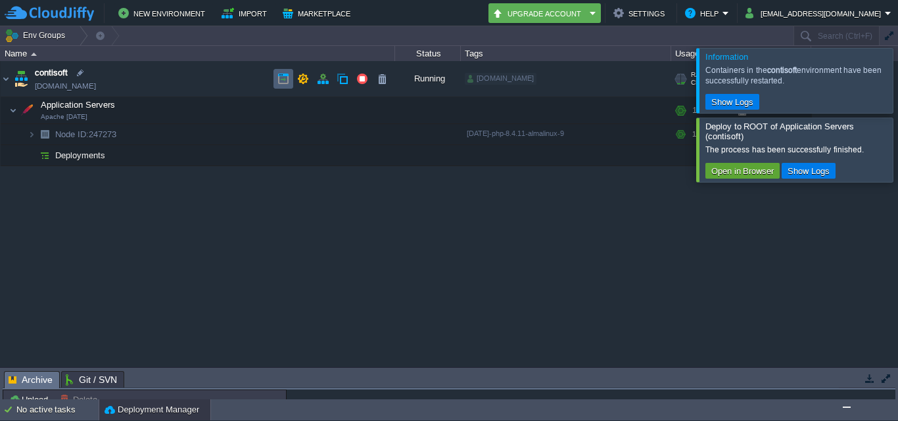
click at [282, 80] on button "button" at bounding box center [283, 79] width 12 height 12
click at [243, 158] on td "Deployments" at bounding box center [198, 155] width 394 height 21
click at [334, 156] on td at bounding box center [342, 155] width 20 height 20
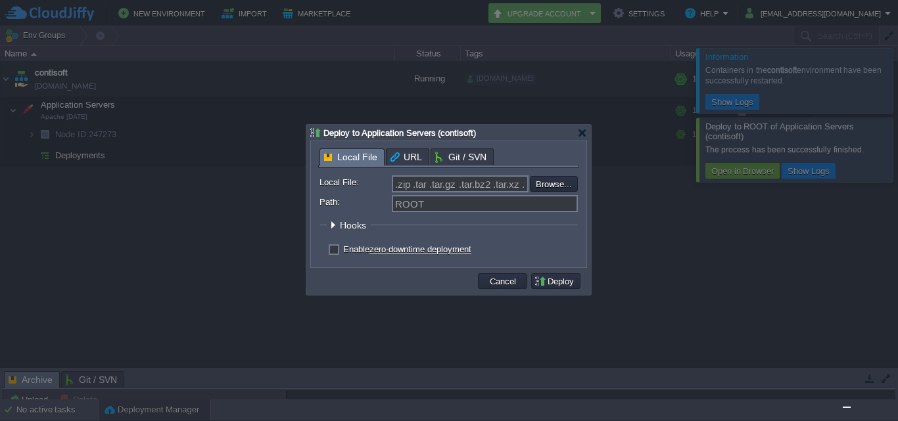
click at [193, 173] on div at bounding box center [449, 210] width 898 height 421
click at [586, 135] on div at bounding box center [582, 133] width 10 height 10
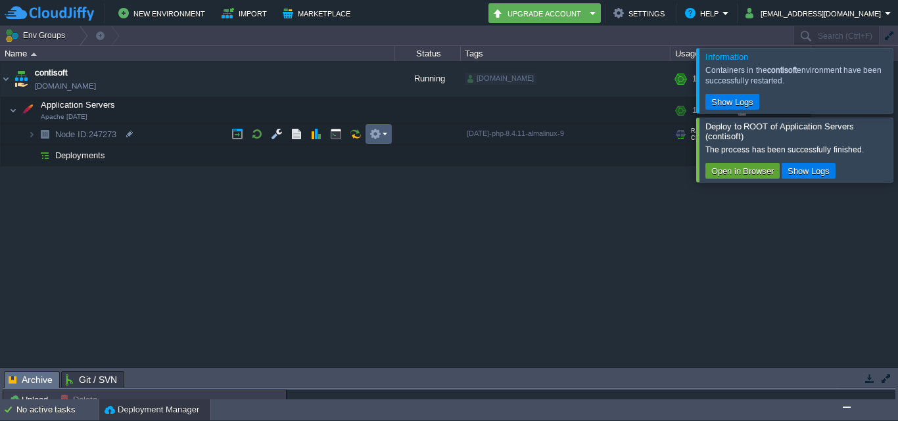
click at [384, 133] on em at bounding box center [378, 134] width 18 height 12
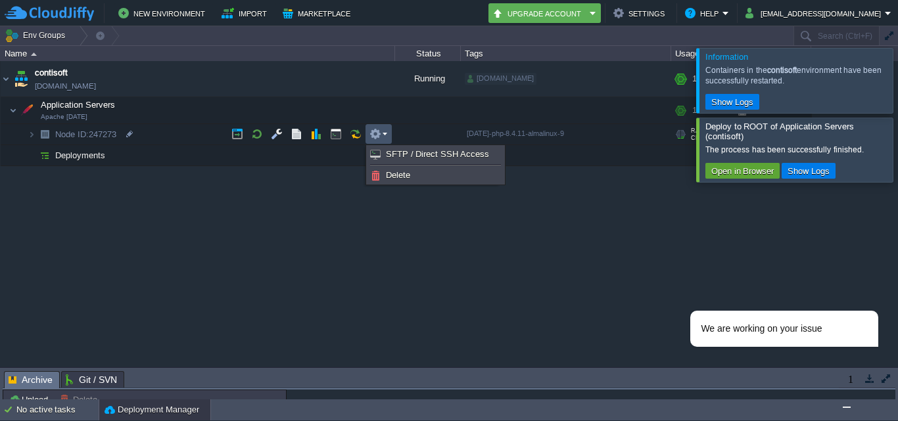
click at [310, 212] on div "contisoft env-5687671.cloudjiffy.net Running kalkisoft.digital + Add to Env Gro…" at bounding box center [449, 214] width 898 height 306
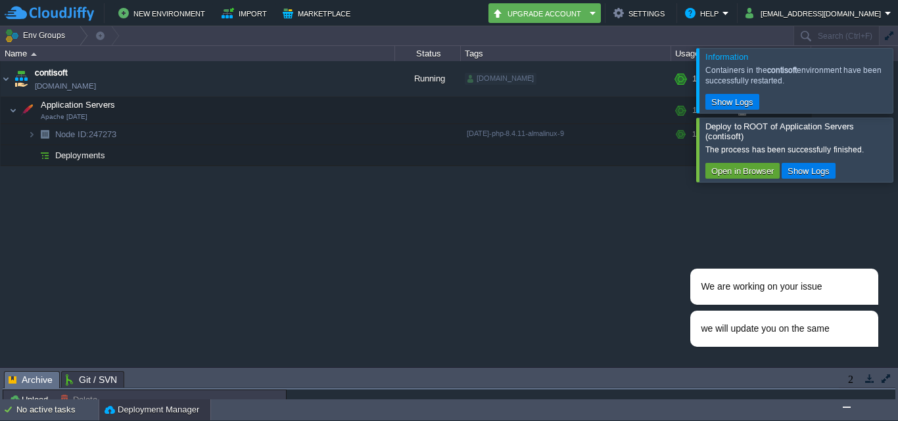
click at [846, 407] on img "Chat widget" at bounding box center [846, 407] width 0 height 0
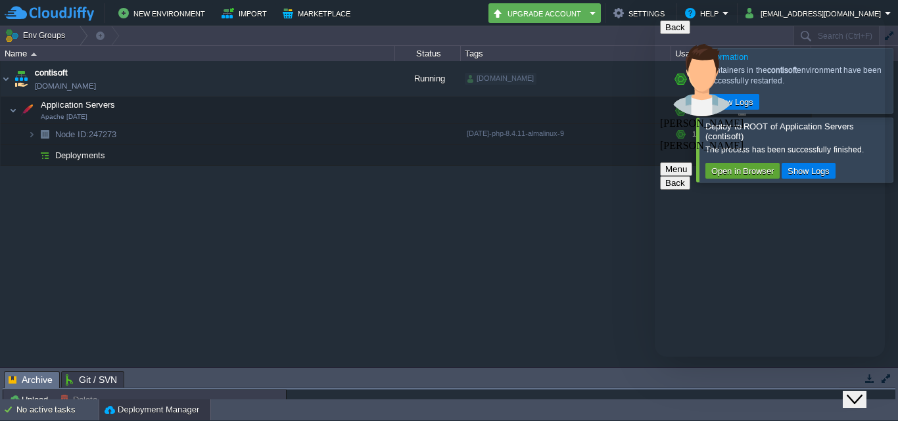
scroll to position [707, 0]
click at [388, 135] on td at bounding box center [378, 134] width 26 height 20
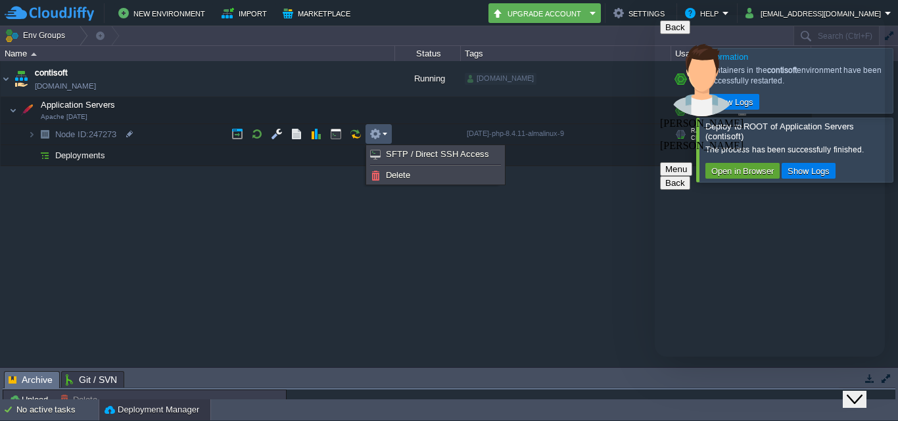
click at [378, 201] on div "contisoft env-5687671.cloudjiffy.net Running kalkisoft.digital + Add to Env Gro…" at bounding box center [449, 214] width 898 height 306
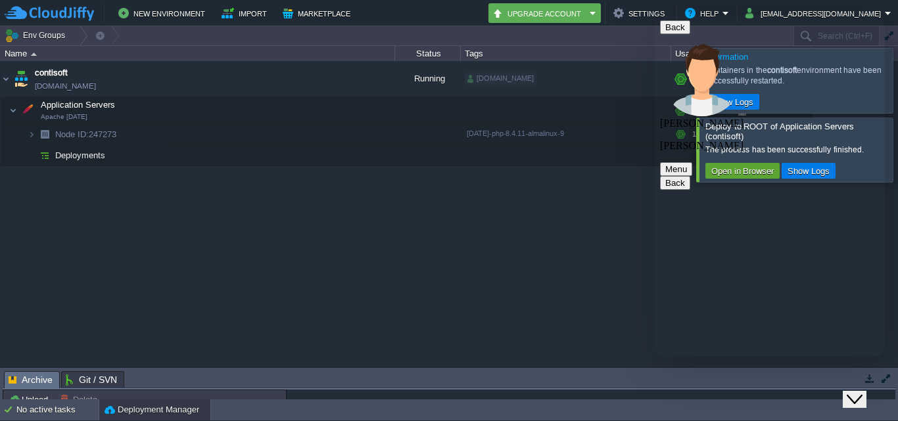
click at [855, 392] on icon "Close Chat This icon closes the chat window." at bounding box center [854, 400] width 16 height 16
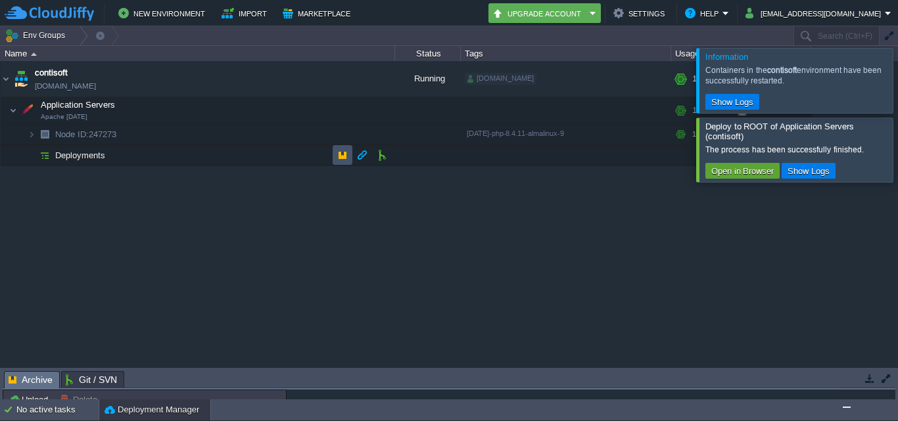
click at [344, 161] on button "button" at bounding box center [342, 155] width 12 height 12
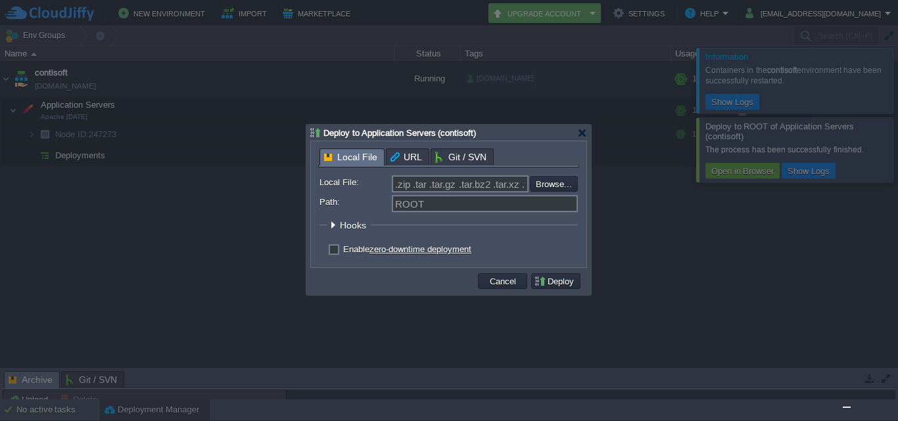
click at [235, 202] on div at bounding box center [449, 210] width 898 height 421
click at [586, 135] on div at bounding box center [582, 133] width 10 height 10
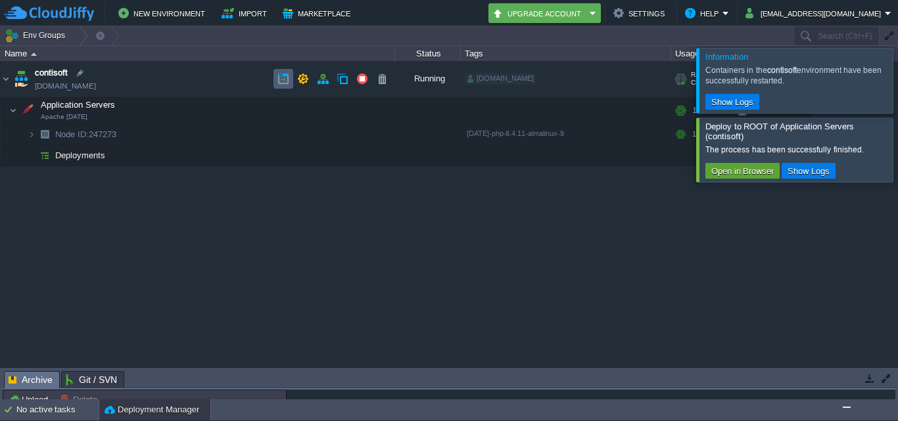
click at [278, 82] on button "button" at bounding box center [283, 79] width 12 height 12
click at [342, 152] on button "button" at bounding box center [342, 155] width 12 height 12
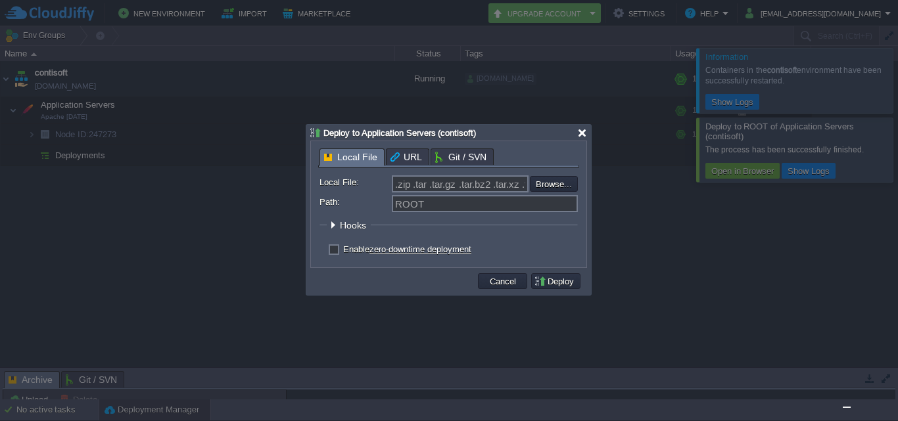
click at [579, 133] on div at bounding box center [582, 133] width 10 height 10
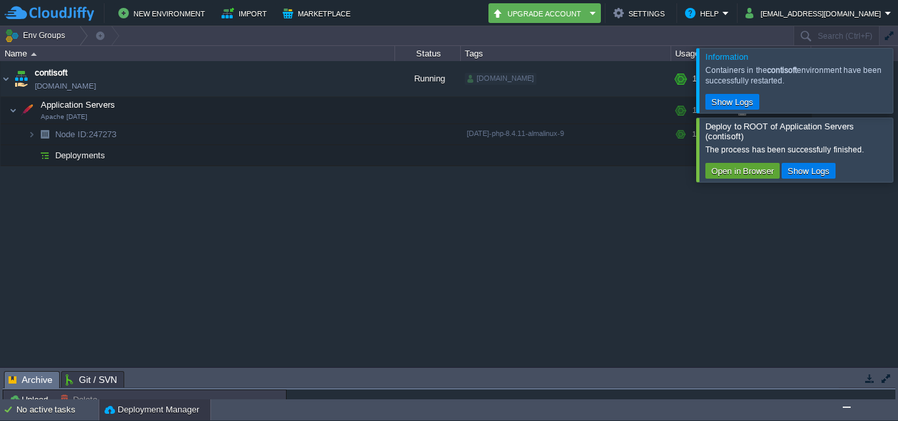
click at [897, 86] on div at bounding box center [913, 80] width 0 height 64
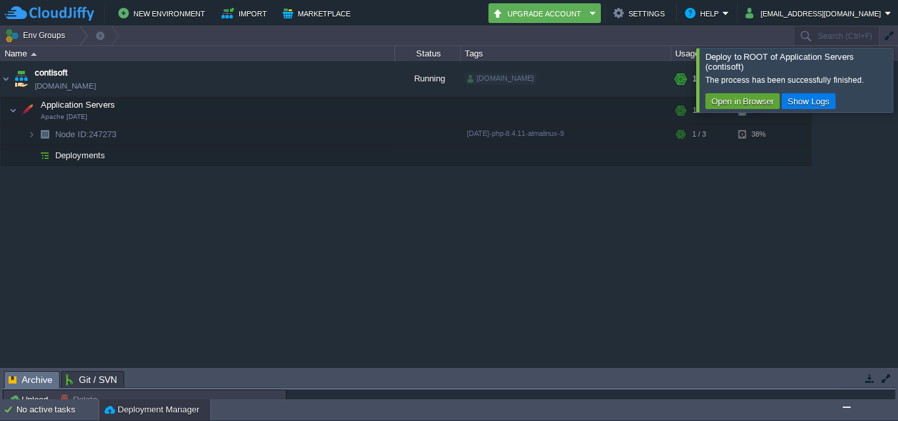
click at [897, 86] on div at bounding box center [913, 80] width 0 height 64
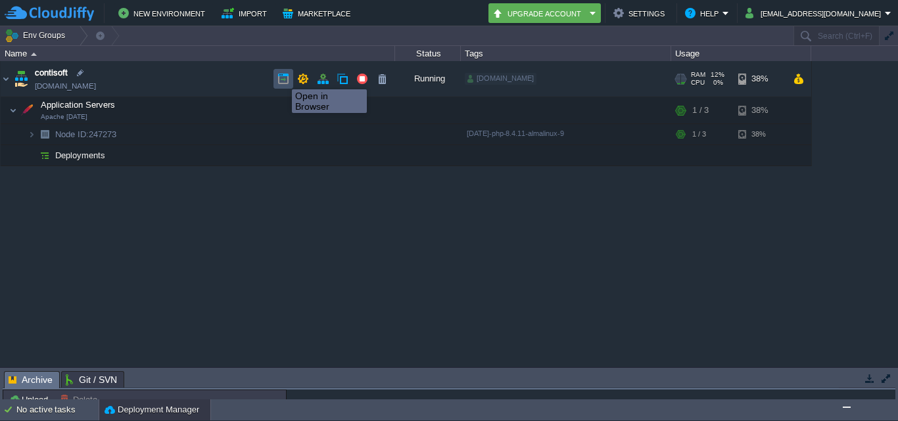
click at [283, 78] on button "button" at bounding box center [283, 79] width 12 height 12
click at [285, 76] on button "button" at bounding box center [283, 79] width 12 height 12
click at [282, 76] on button "button" at bounding box center [283, 79] width 12 height 12
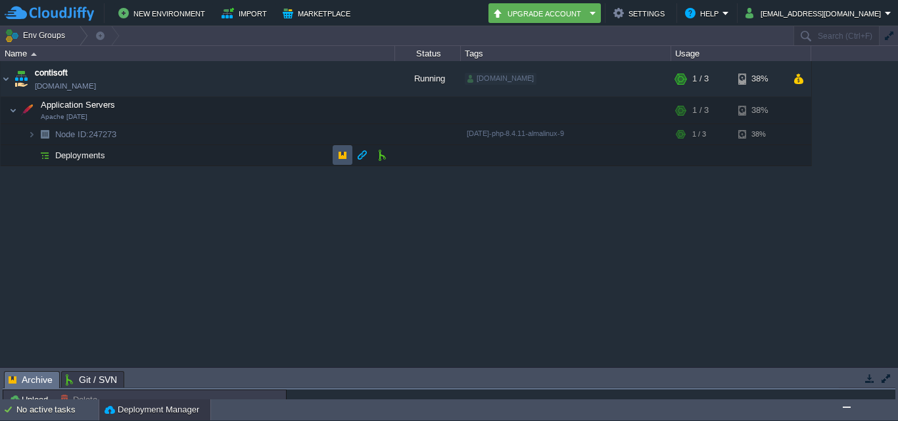
click at [336, 153] on button "button" at bounding box center [342, 155] width 12 height 12
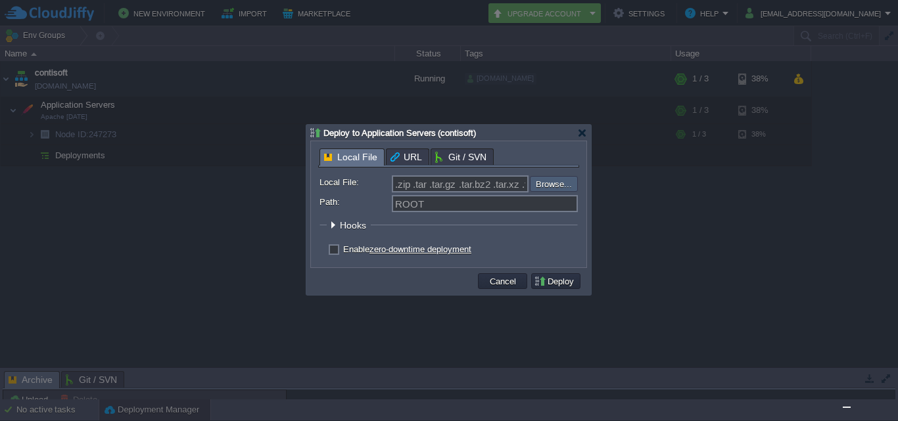
click at [570, 186] on input "file" at bounding box center [494, 184] width 166 height 16
type input "C:\fakepath\[DATE].zip"
type input "[DATE].zip"
click at [563, 283] on button "Deploy" at bounding box center [556, 281] width 44 height 12
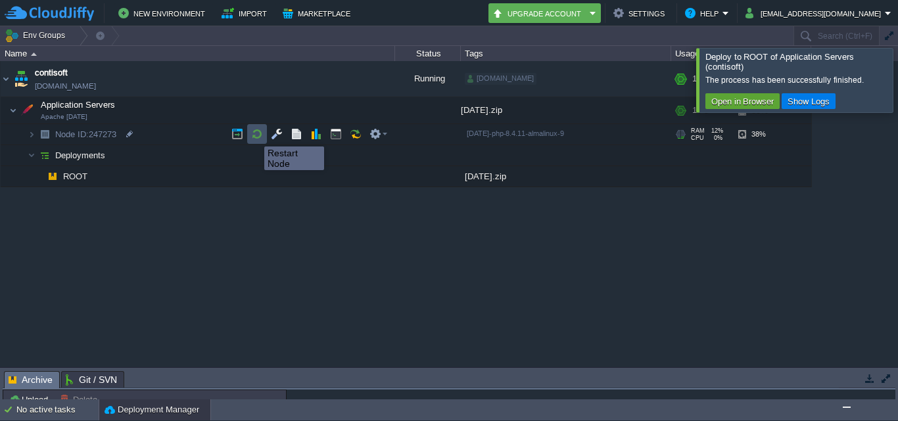
click at [254, 135] on button "button" at bounding box center [257, 134] width 12 height 12
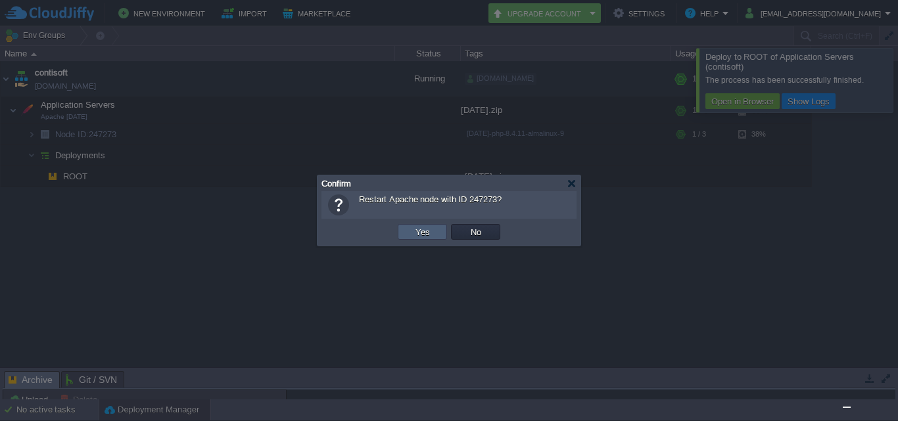
click at [430, 229] on button "Yes" at bounding box center [422, 232] width 22 height 12
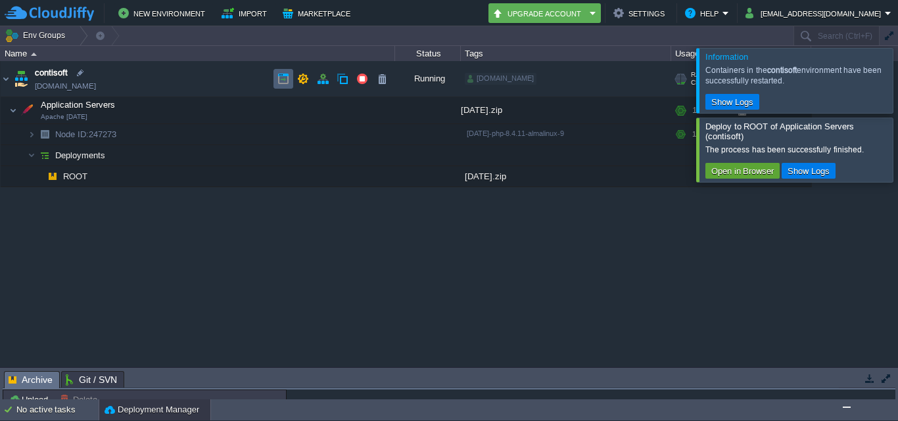
click at [280, 79] on button "button" at bounding box center [283, 79] width 12 height 12
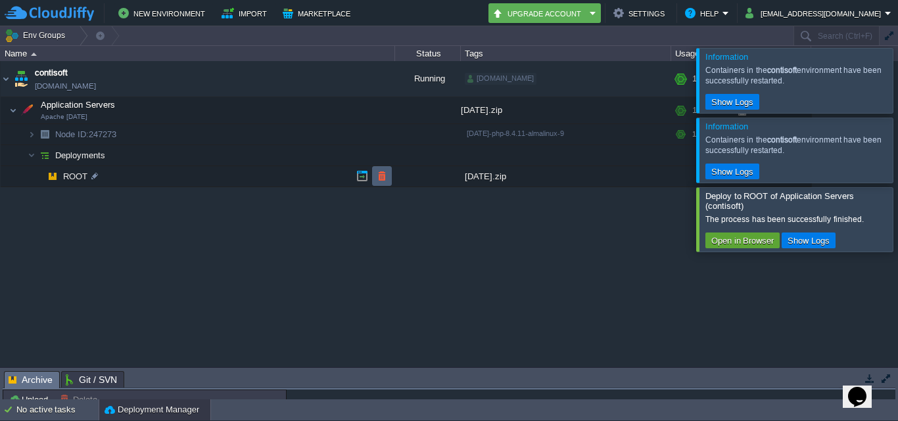
click at [390, 179] on td at bounding box center [382, 176] width 20 height 20
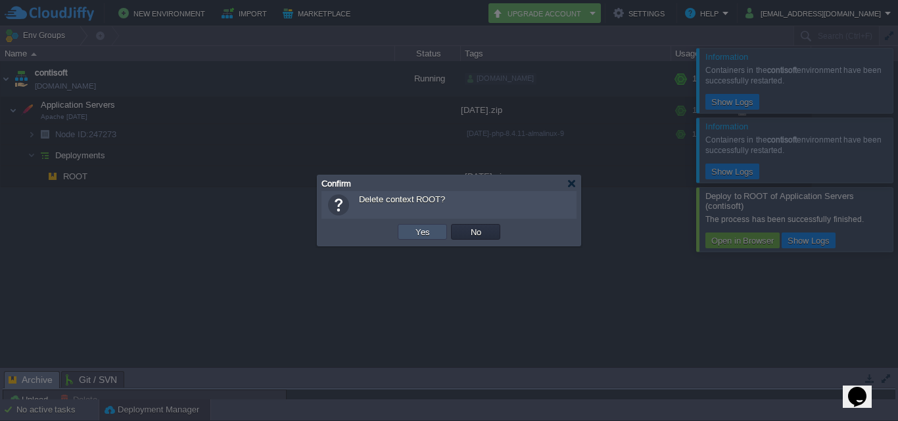
click at [426, 231] on button "Yes" at bounding box center [422, 232] width 22 height 12
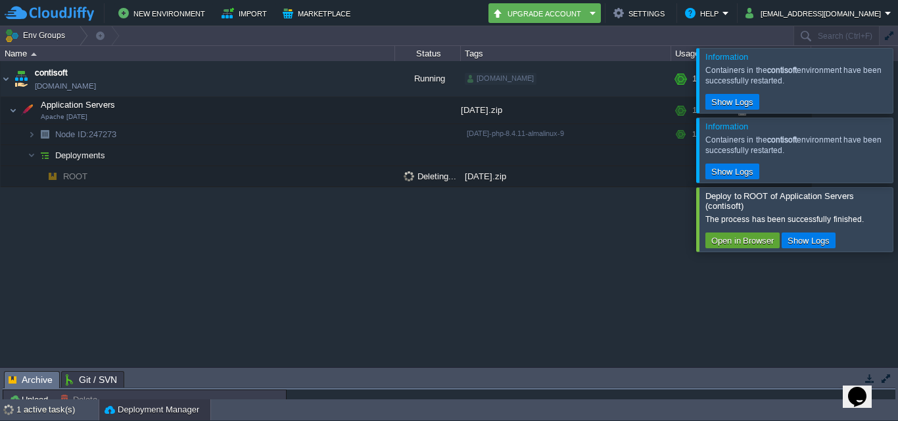
click at [897, 74] on div at bounding box center [913, 80] width 0 height 64
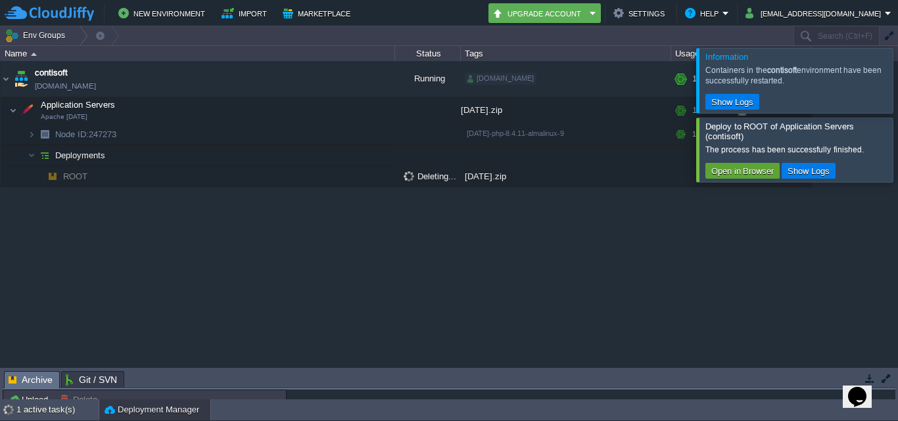
click at [897, 91] on div at bounding box center [913, 80] width 0 height 64
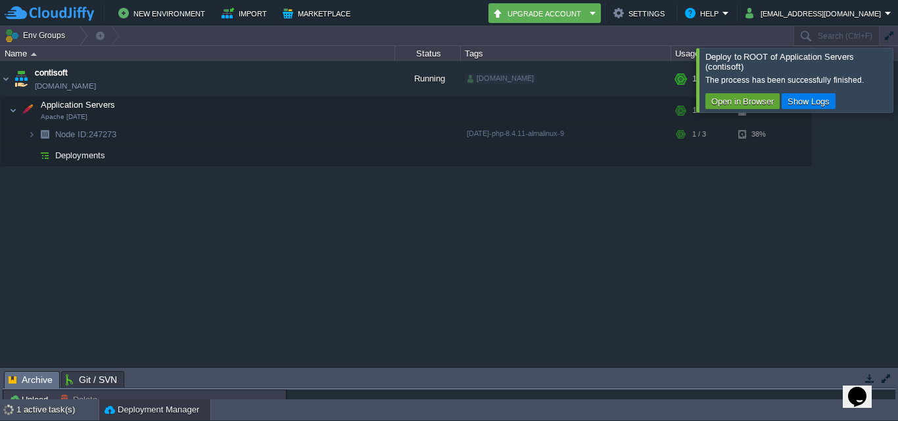
click at [897, 91] on div at bounding box center [913, 80] width 0 height 64
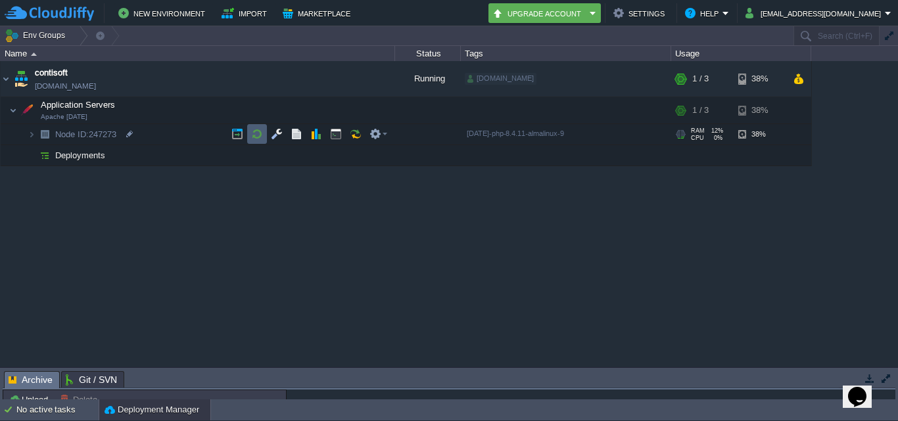
click at [263, 133] on td at bounding box center [257, 134] width 20 height 20
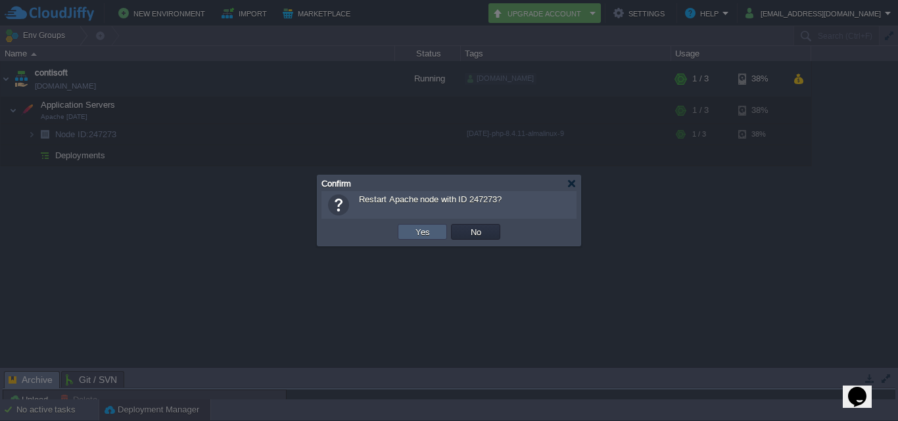
click at [436, 235] on td "Yes" at bounding box center [422, 232] width 49 height 16
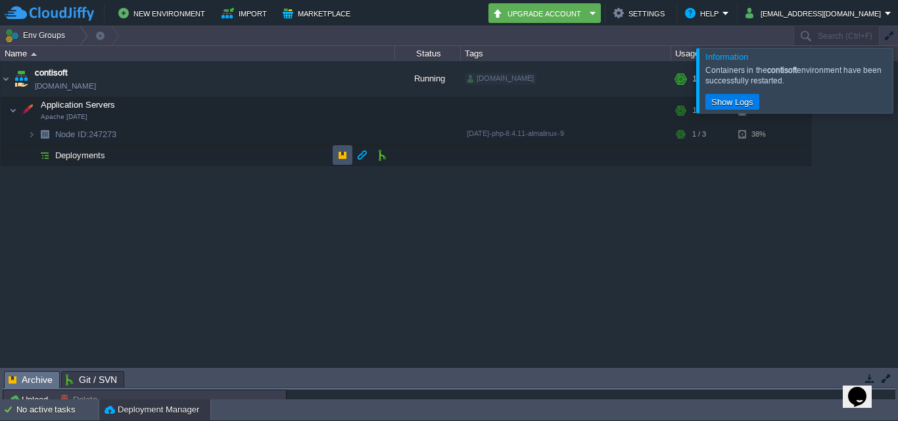
click at [336, 159] on button "button" at bounding box center [342, 155] width 12 height 12
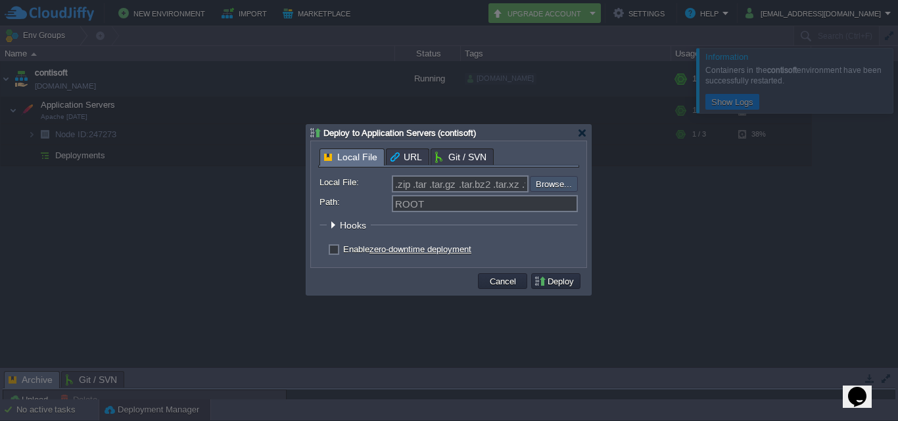
click at [540, 188] on input "file" at bounding box center [494, 184] width 166 height 16
type input "C:\fakepath\05-Sep-2025.zip"
type input "05-Sep-2025.zip"
click at [547, 284] on button "Deploy" at bounding box center [556, 281] width 44 height 12
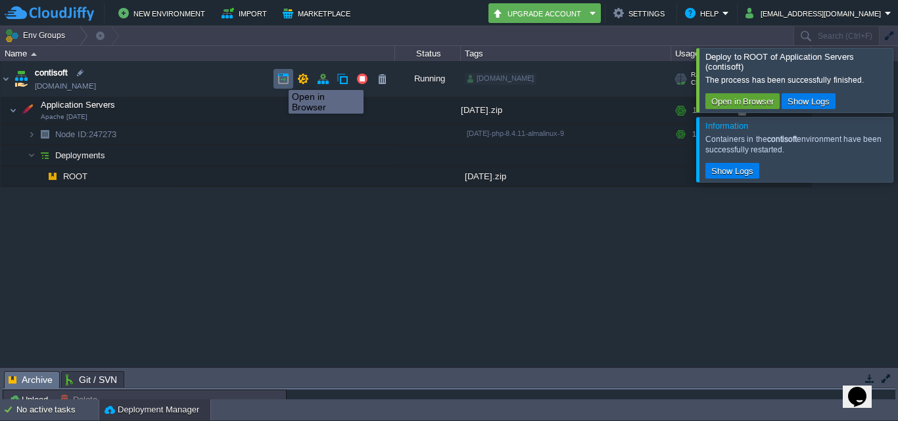
click at [279, 78] on button "button" at bounding box center [283, 79] width 12 height 12
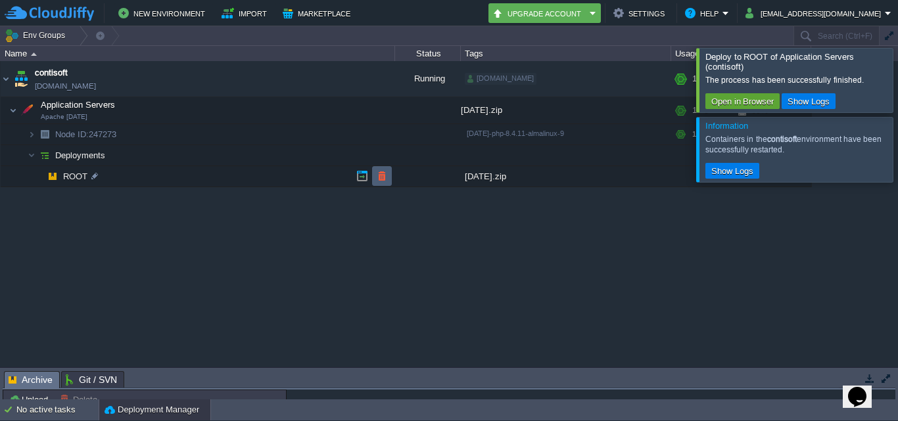
click at [388, 179] on td at bounding box center [382, 176] width 20 height 20
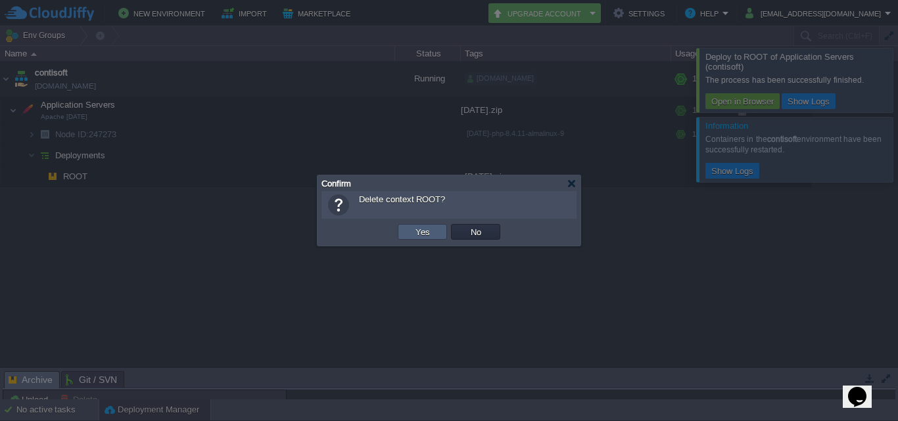
click at [425, 238] on button "Yes" at bounding box center [422, 232] width 22 height 12
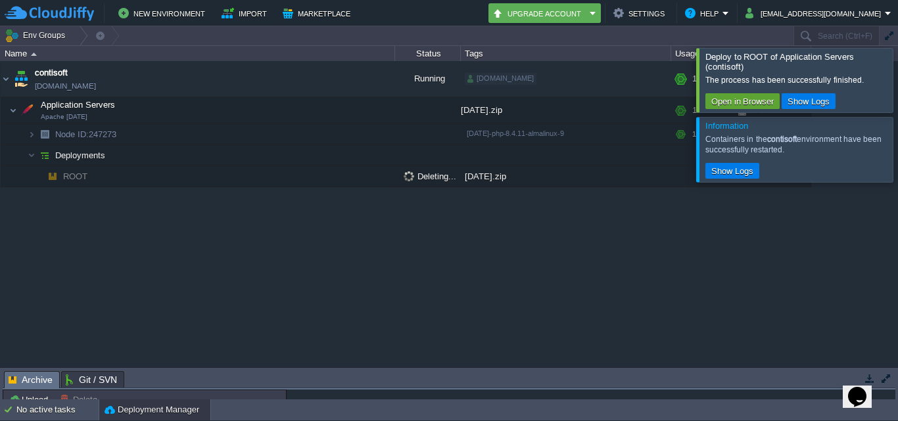
click at [885, 399] on div "Upload Delete Deploy to ... Custom application packages that can be deployed to…" at bounding box center [449, 395] width 892 height 10
click at [859, 392] on icon "Chat widget" at bounding box center [857, 397] width 18 height 20
click at [537, 353] on div "contisoft env-5687671.cloudjiffy.net Running kalkisoft.digital + Add to Env Gro…" at bounding box center [449, 214] width 898 height 306
click at [535, 265] on div "contisoft env-5687671.cloudjiffy.net Running kalkisoft.digital + Add to Env Gro…" at bounding box center [449, 214] width 898 height 306
click at [862, 395] on icon "Chat widget" at bounding box center [854, 399] width 16 height 9
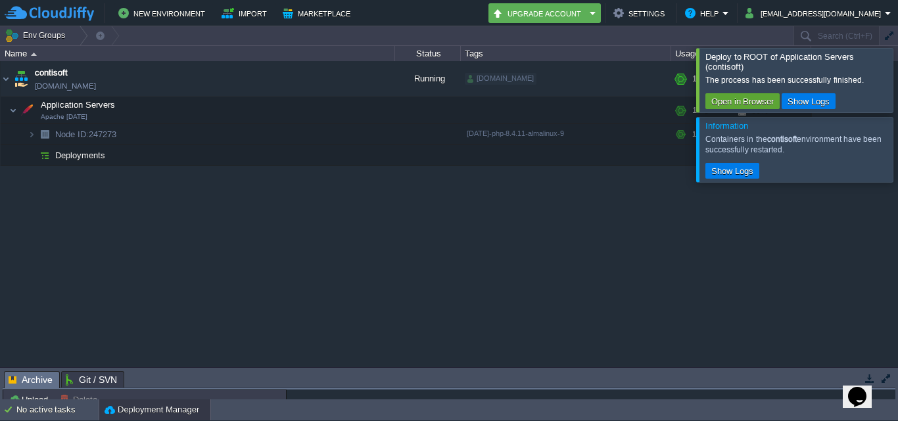
click at [897, 86] on div at bounding box center [913, 80] width 0 height 64
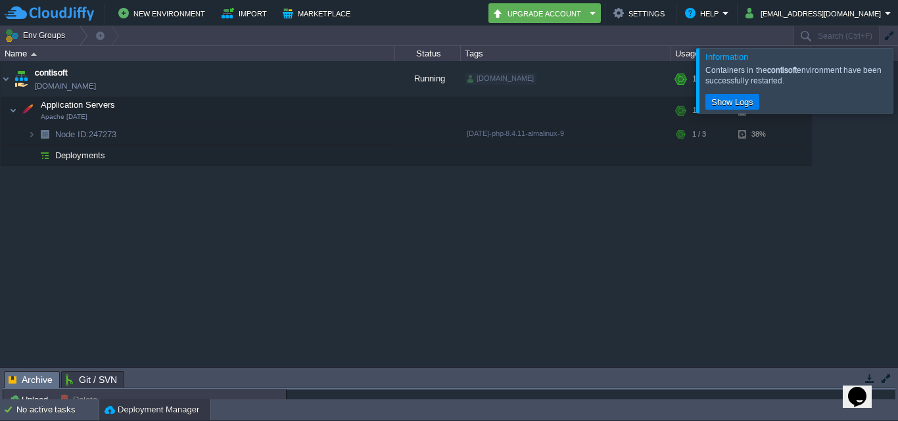
click at [897, 90] on div at bounding box center [913, 80] width 0 height 64
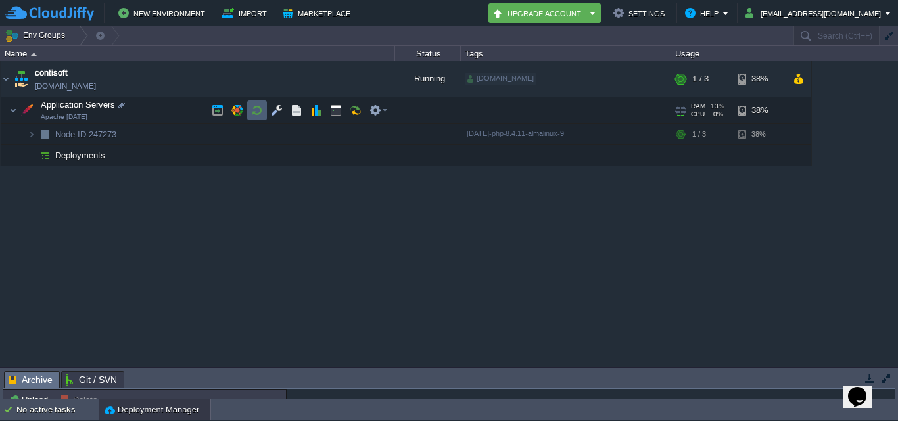
click at [258, 108] on button "button" at bounding box center [257, 110] width 12 height 12
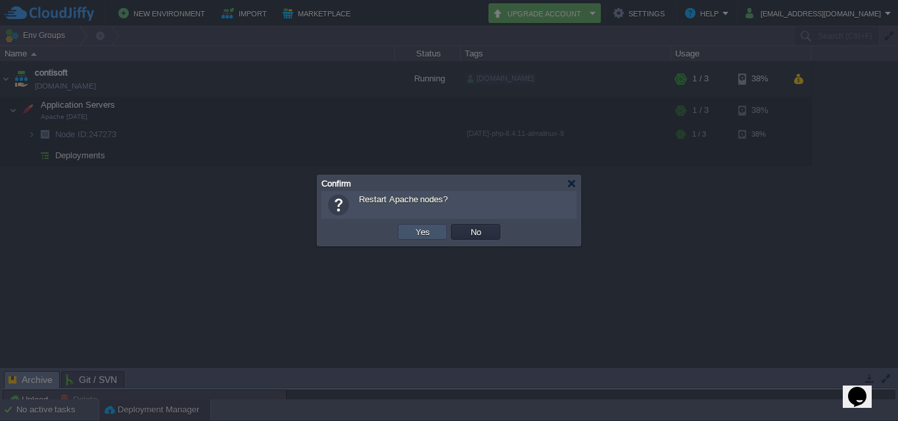
click at [412, 228] on button "Yes" at bounding box center [422, 232] width 22 height 12
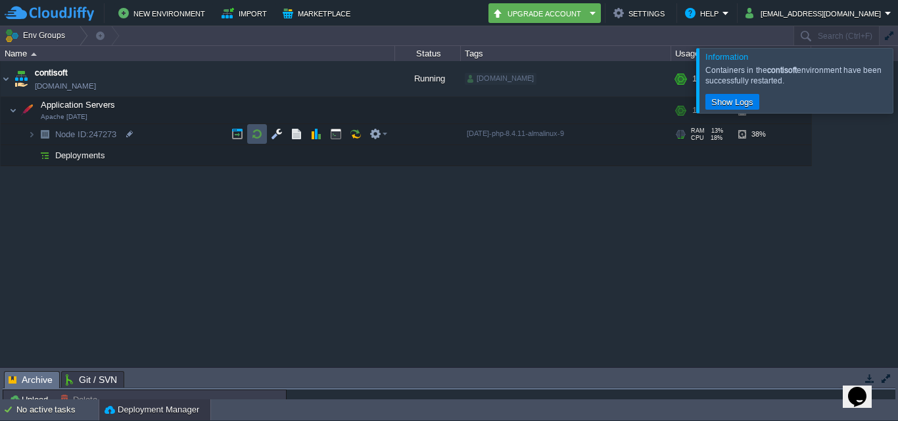
click at [262, 133] on button "button" at bounding box center [257, 134] width 12 height 12
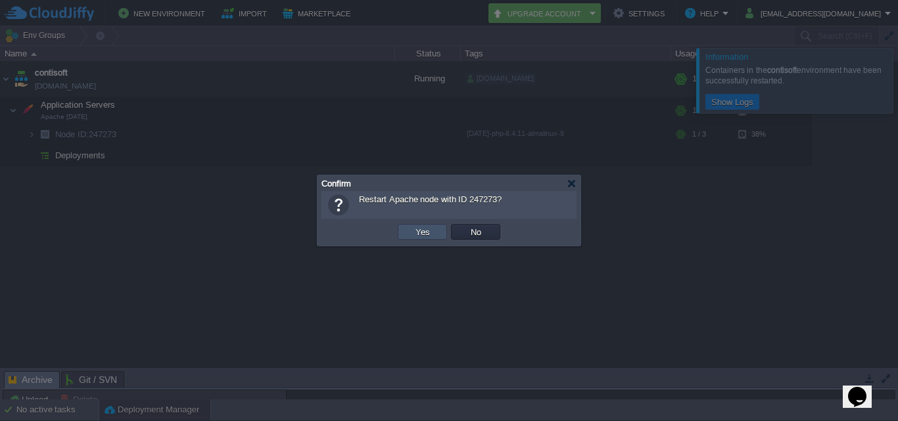
click at [422, 233] on button "Yes" at bounding box center [422, 232] width 22 height 12
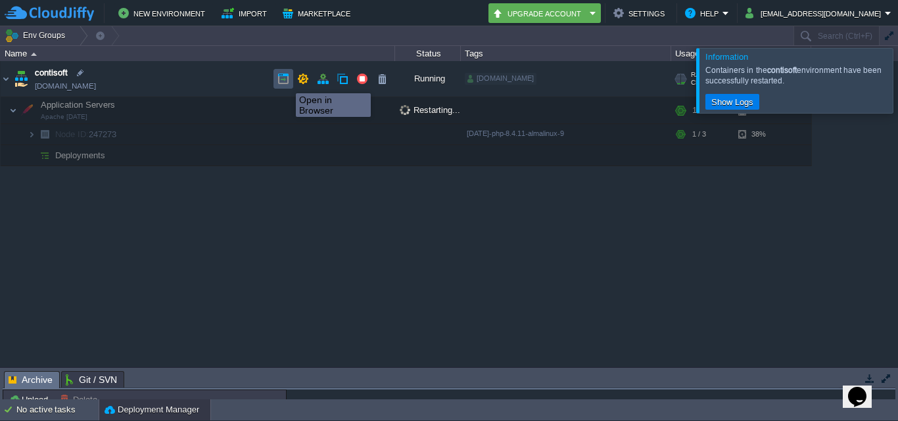
click at [286, 81] on button "button" at bounding box center [283, 79] width 12 height 12
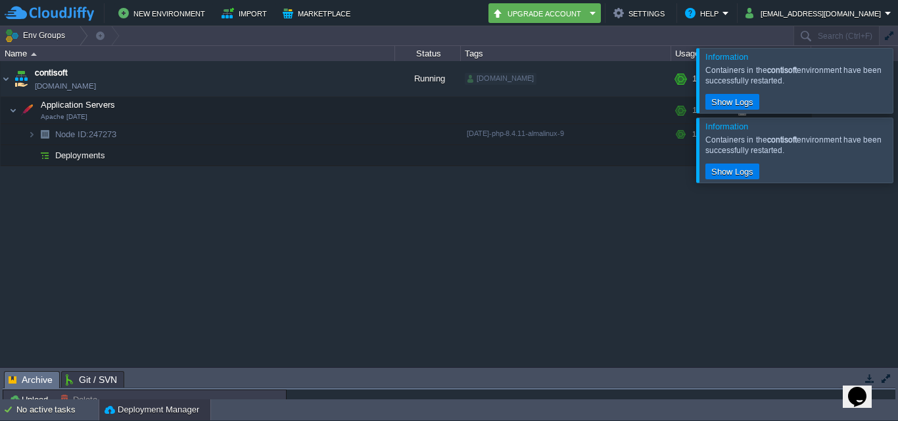
click at [897, 94] on div at bounding box center [913, 80] width 0 height 64
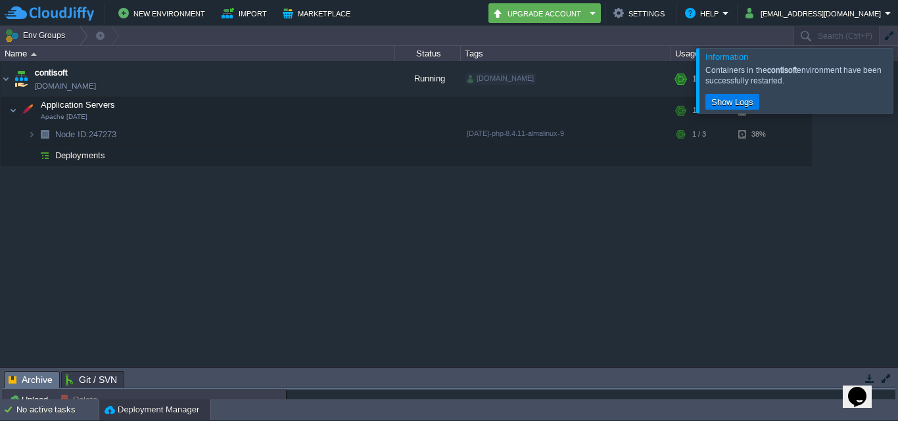
click at [897, 93] on div at bounding box center [913, 80] width 0 height 64
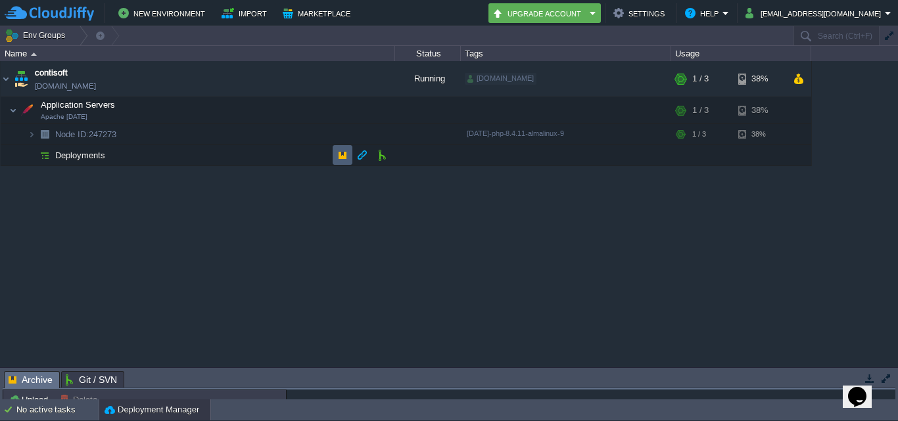
click at [338, 155] on button "button" at bounding box center [342, 155] width 12 height 12
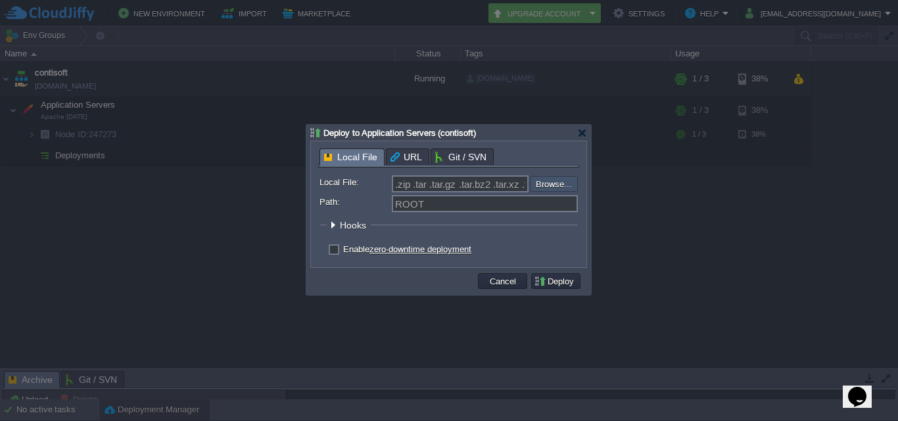
click at [551, 183] on input "file" at bounding box center [494, 184] width 166 height 16
click at [507, 281] on button "Cancel" at bounding box center [503, 281] width 34 height 12
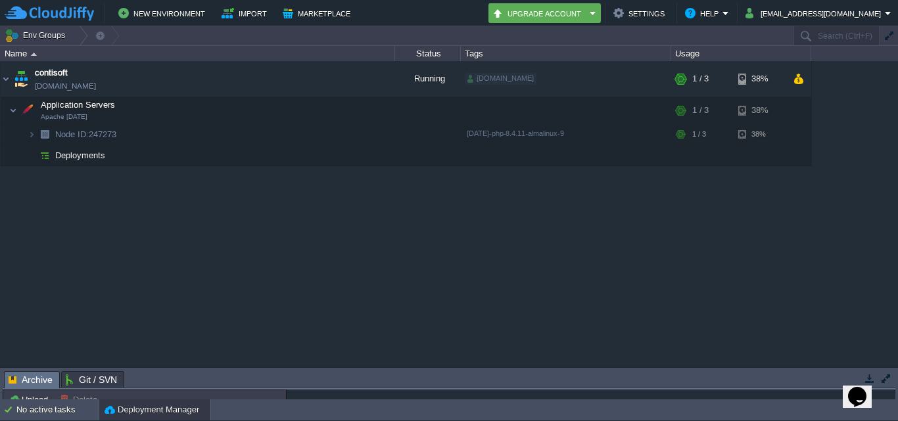
click at [453, 219] on div "contisoft env-5687671.cloudjiffy.net Running kalkisoft.digital + Add to Env Gro…" at bounding box center [449, 214] width 898 height 306
click at [348, 161] on td at bounding box center [342, 155] width 20 height 20
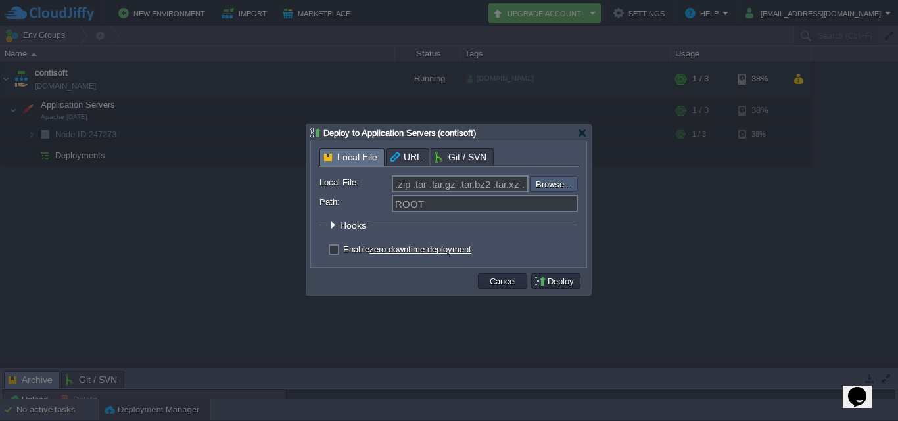
click at [560, 184] on input "file" at bounding box center [494, 184] width 166 height 16
type input "C:\fakepath\05-Sep-2025.zip"
type input "05-Sep-2025.zip"
click at [566, 280] on button "Deploy" at bounding box center [556, 281] width 44 height 12
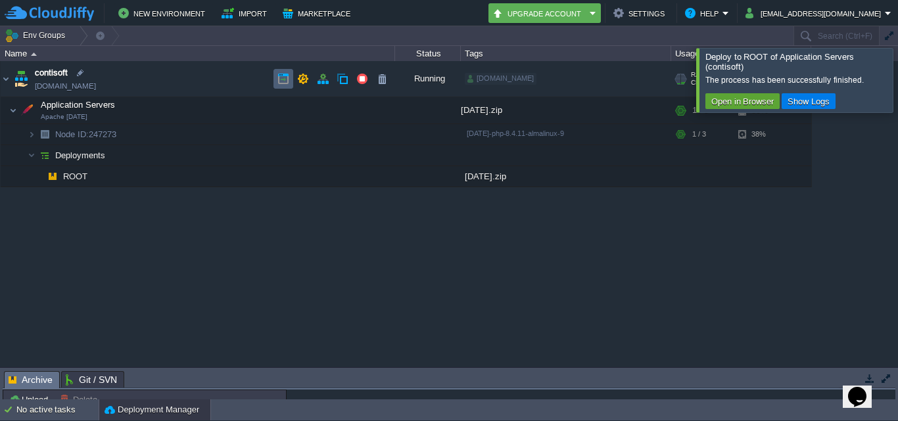
click at [289, 85] on td at bounding box center [283, 79] width 20 height 20
